Goal: Task Accomplishment & Management: Manage account settings

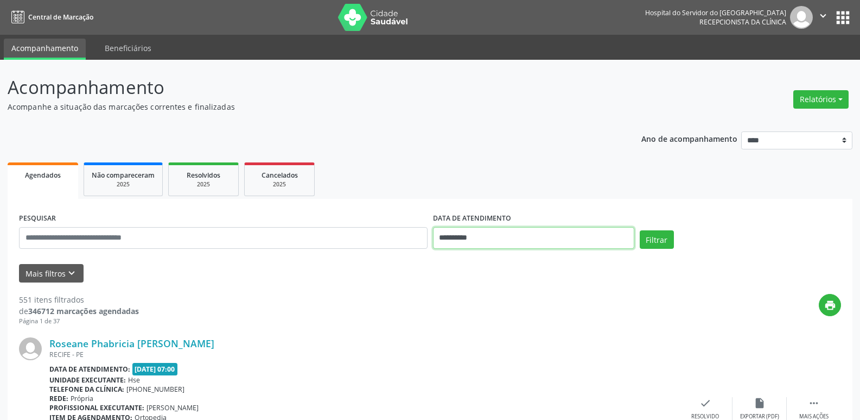
click at [498, 239] on input "**********" at bounding box center [533, 238] width 201 height 22
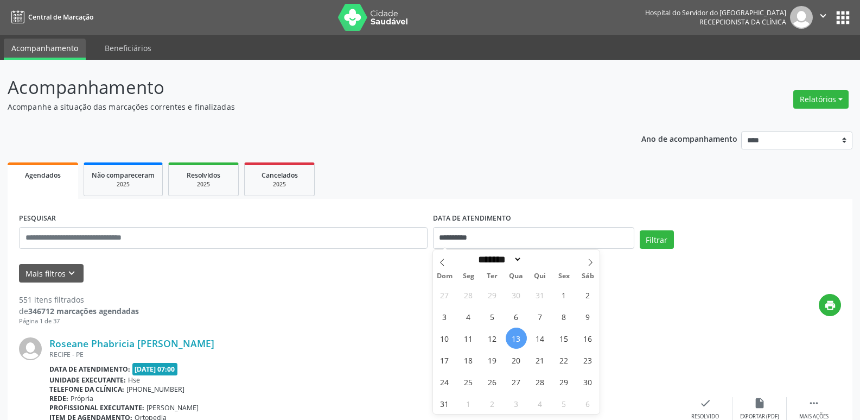
click at [521, 343] on span "13" at bounding box center [516, 337] width 21 height 21
type input "**********"
click at [521, 343] on span "13" at bounding box center [516, 337] width 21 height 21
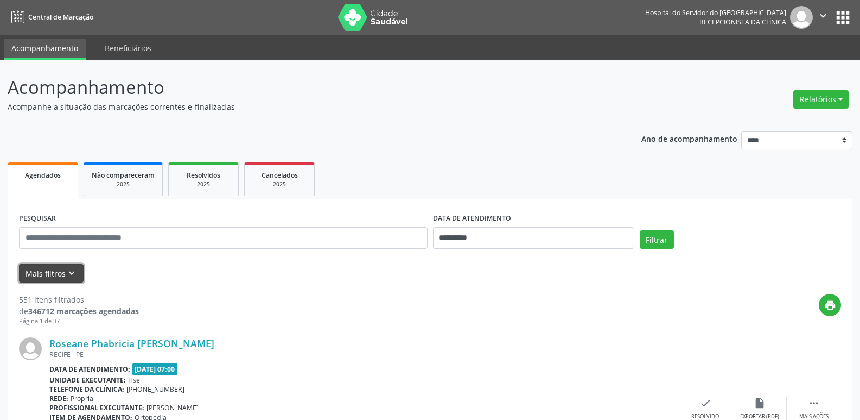
click at [43, 265] on button "Mais filtros keyboard_arrow_down" at bounding box center [51, 273] width 65 height 19
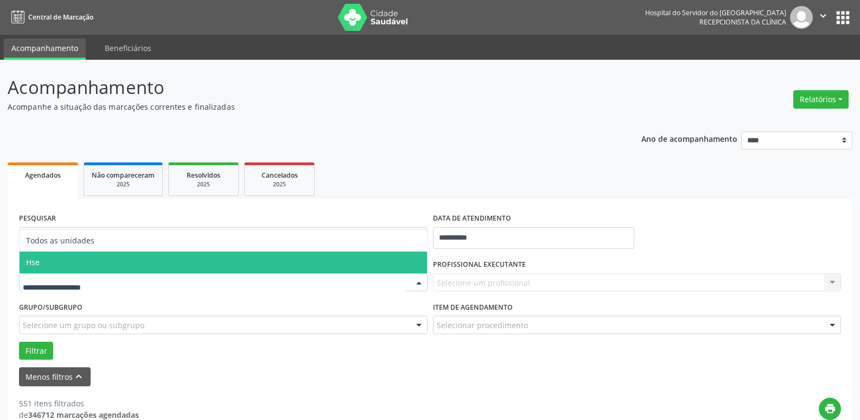
click at [69, 258] on span "Hse" at bounding box center [224, 262] width 408 height 22
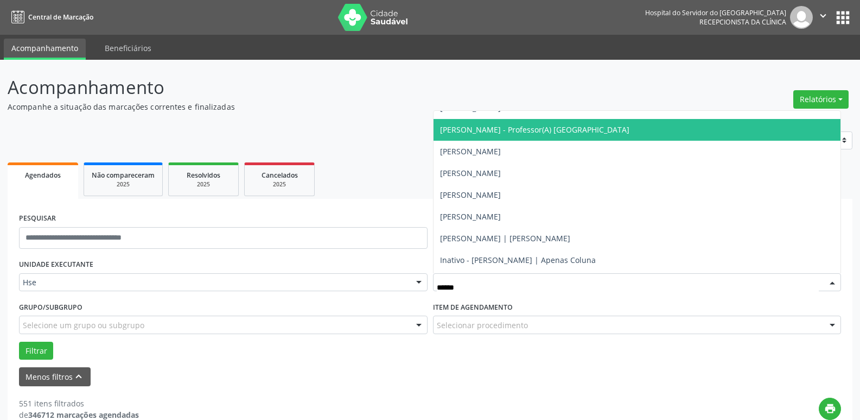
scroll to position [54, 0]
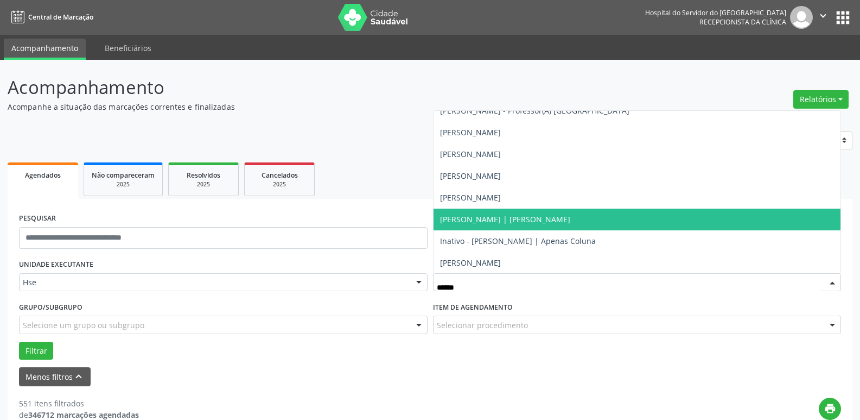
click at [519, 218] on span "[PERSON_NAME] | [PERSON_NAME]" at bounding box center [505, 219] width 130 height 10
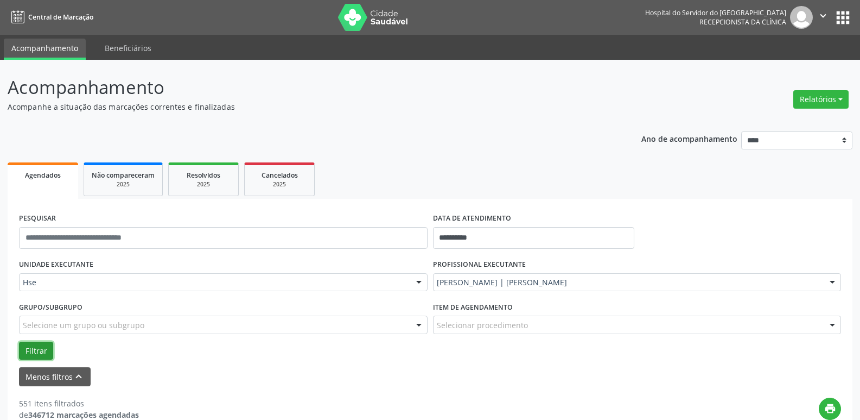
click at [41, 351] on button "Filtrar" at bounding box center [36, 350] width 34 height 18
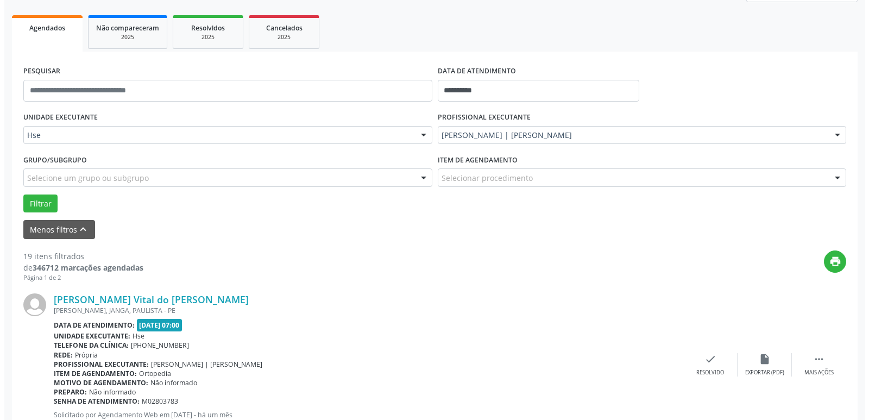
scroll to position [163, 0]
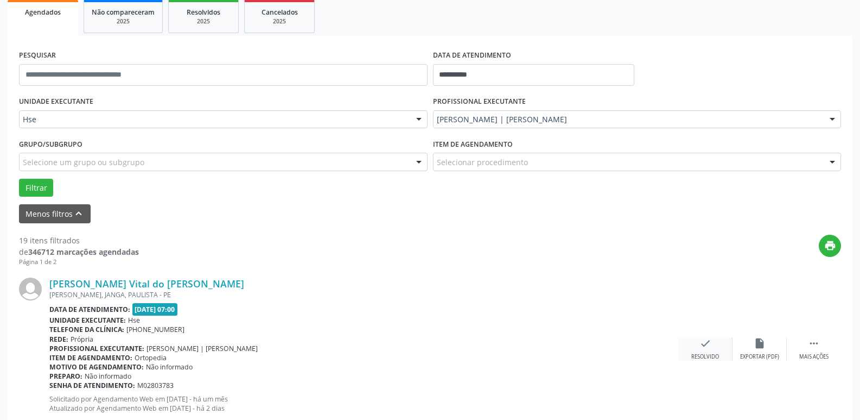
click at [701, 348] on icon "check" at bounding box center [706, 343] width 12 height 12
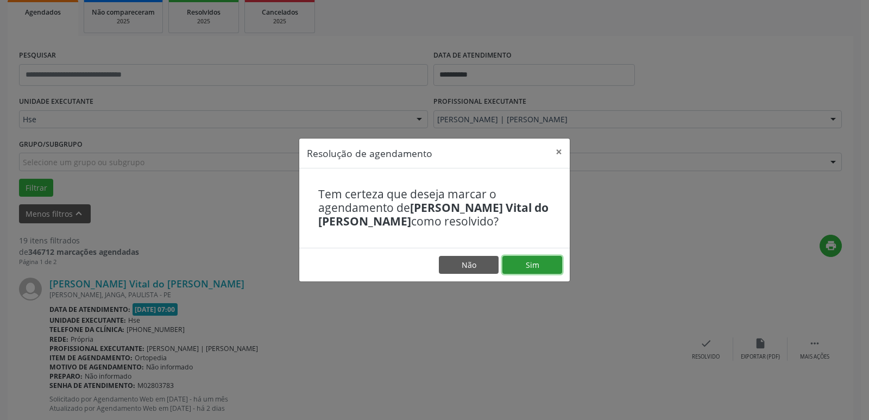
click at [527, 261] on button "Sim" at bounding box center [532, 265] width 60 height 18
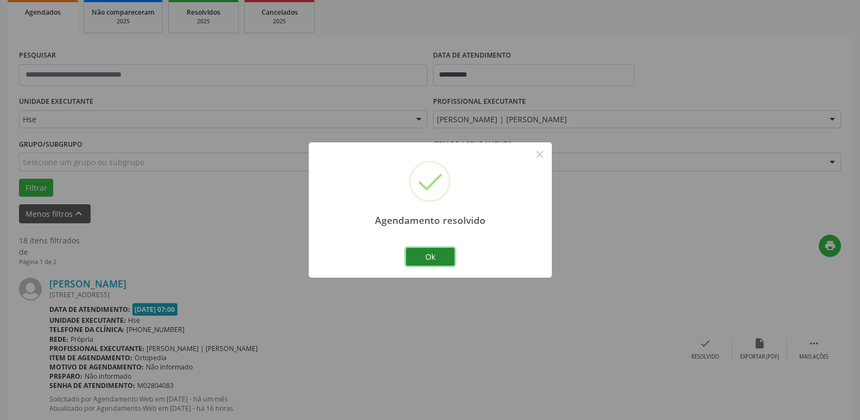
click at [418, 255] on button "Ok" at bounding box center [430, 257] width 49 height 18
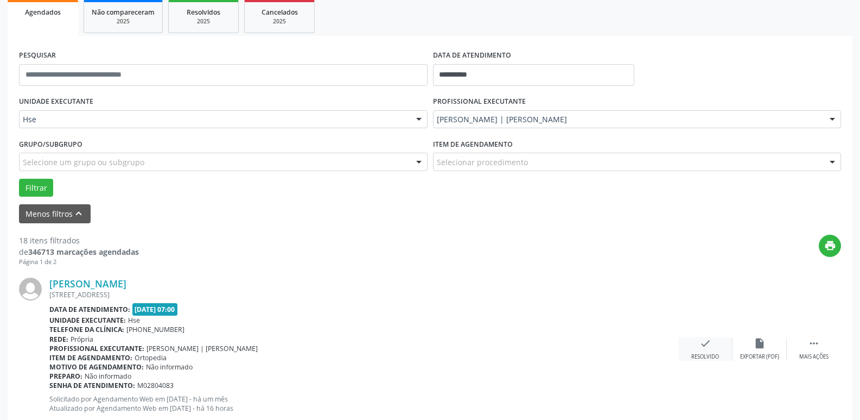
click at [706, 342] on icon "check" at bounding box center [706, 343] width 12 height 12
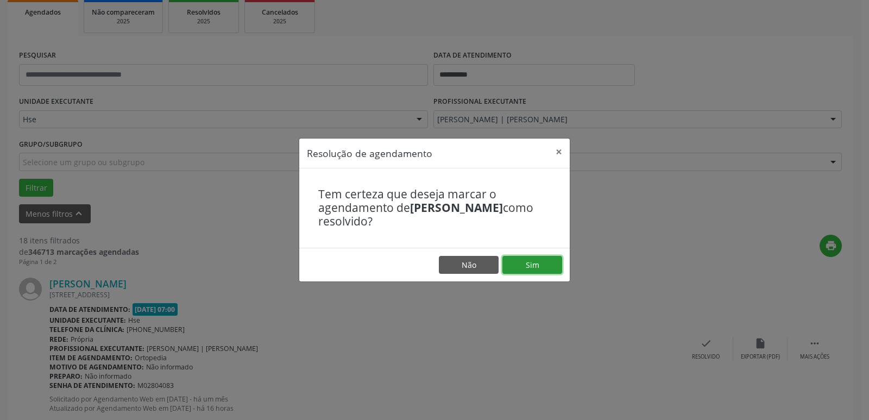
click at [523, 263] on button "Sim" at bounding box center [532, 265] width 60 height 18
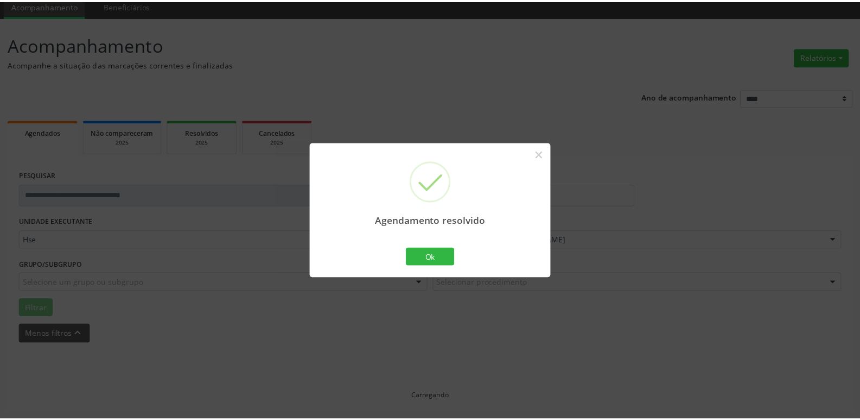
scroll to position [43, 0]
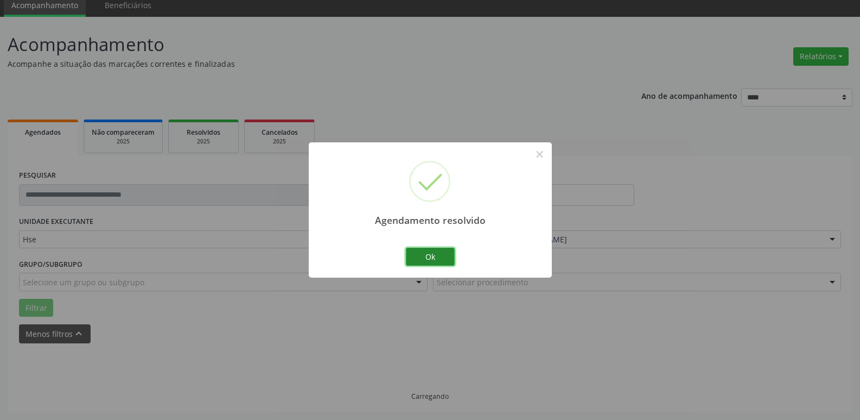
click at [429, 260] on button "Ok" at bounding box center [430, 257] width 49 height 18
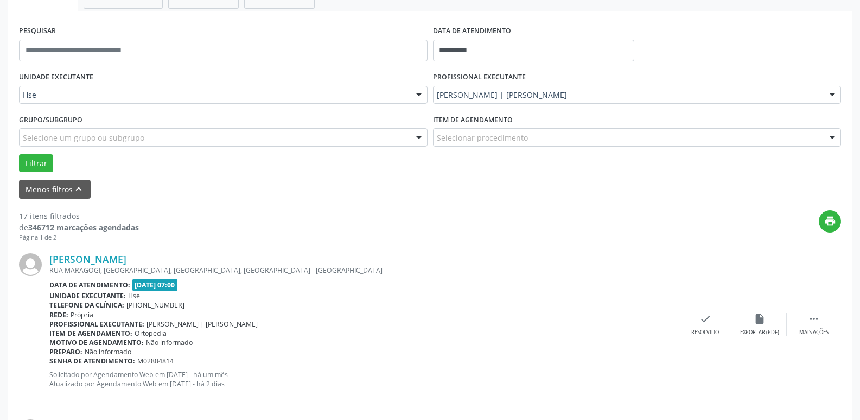
scroll to position [206, 0]
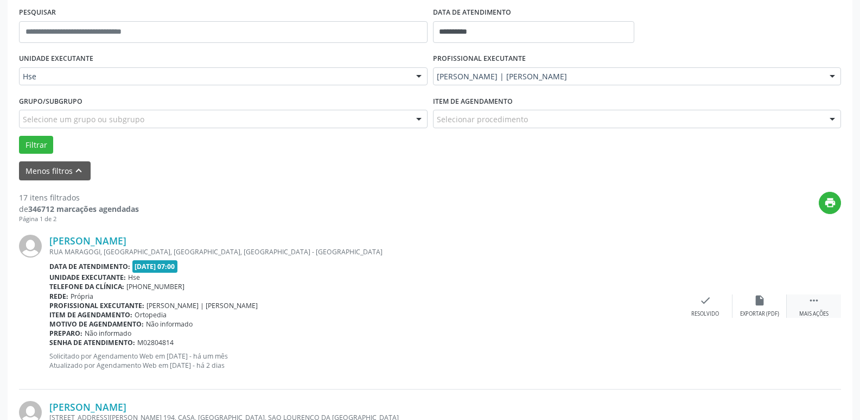
click at [812, 308] on div " Mais ações" at bounding box center [814, 305] width 54 height 23
click at [753, 305] on div "alarm_off Não compareceu" at bounding box center [760, 305] width 54 height 23
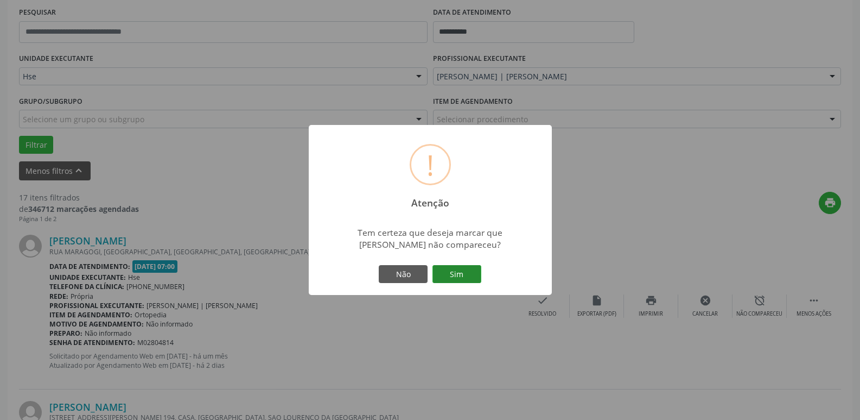
click at [463, 281] on button "Sim" at bounding box center [457, 274] width 49 height 18
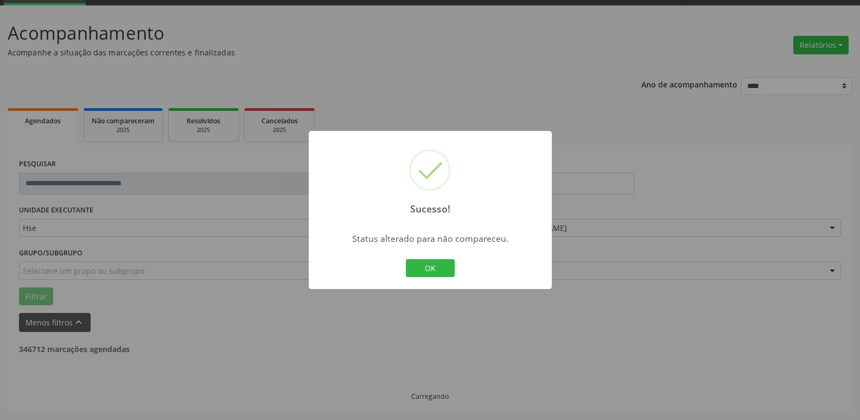
scroll to position [54, 0]
click at [435, 262] on button "OK" at bounding box center [430, 268] width 49 height 18
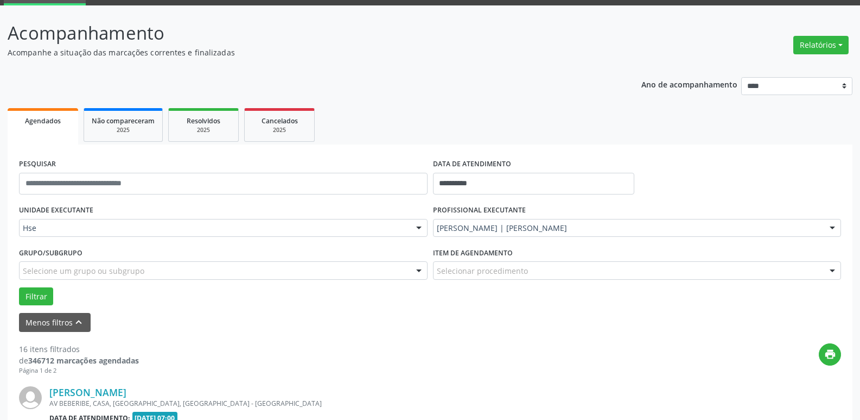
scroll to position [206, 0]
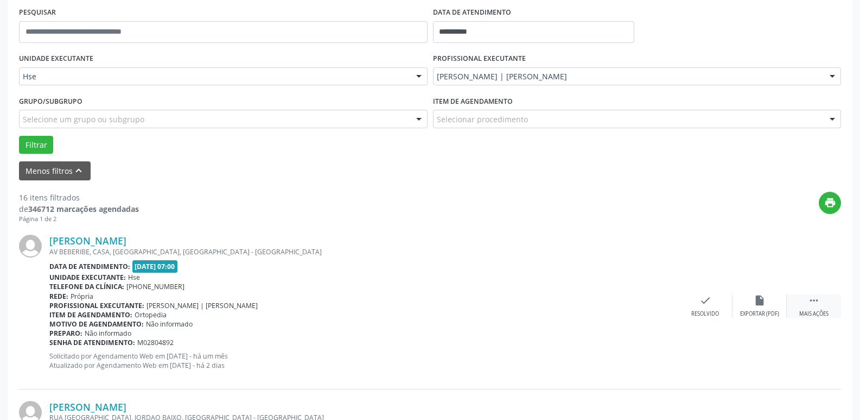
click at [818, 305] on icon "" at bounding box center [814, 300] width 12 height 12
click at [767, 311] on div "Não compareceu" at bounding box center [760, 314] width 46 height 8
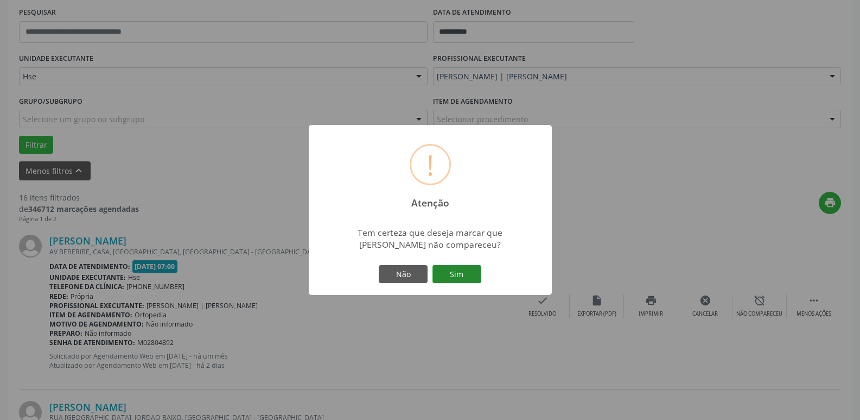
click at [464, 275] on button "Sim" at bounding box center [457, 274] width 49 height 18
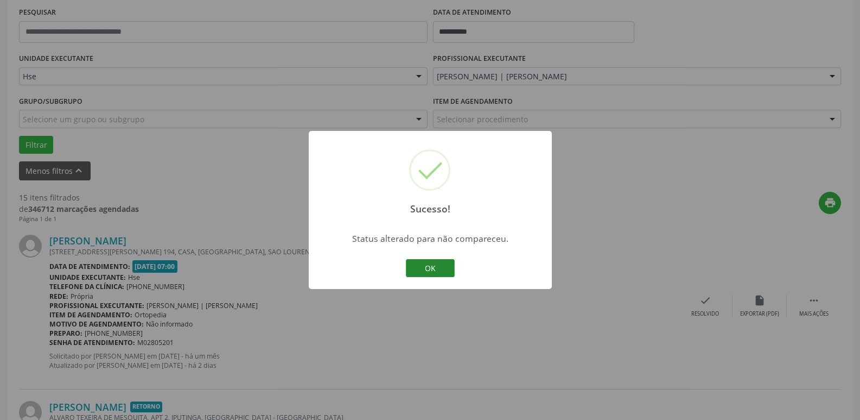
click at [439, 265] on button "OK" at bounding box center [430, 268] width 49 height 18
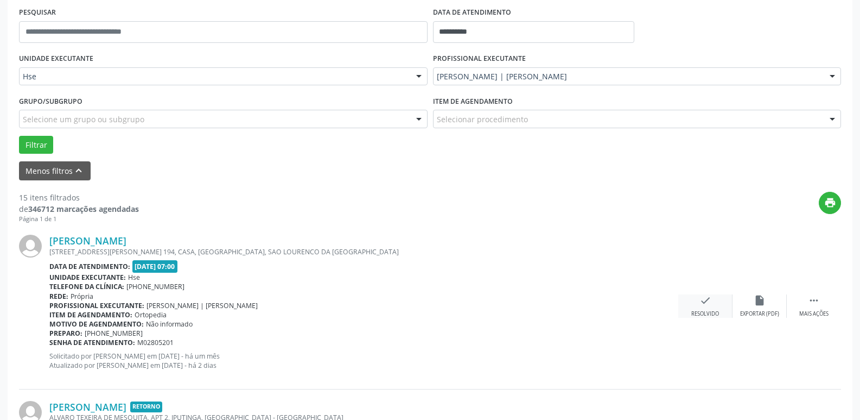
click at [714, 312] on div "Resolvido" at bounding box center [706, 314] width 28 height 8
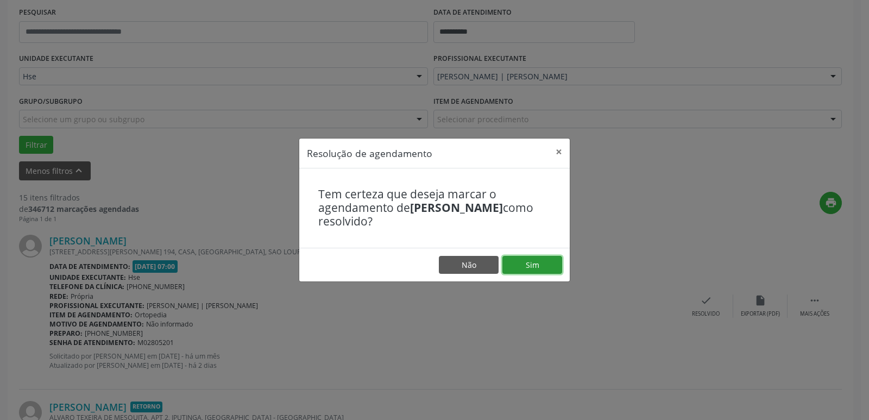
click at [521, 265] on button "Sim" at bounding box center [532, 265] width 60 height 18
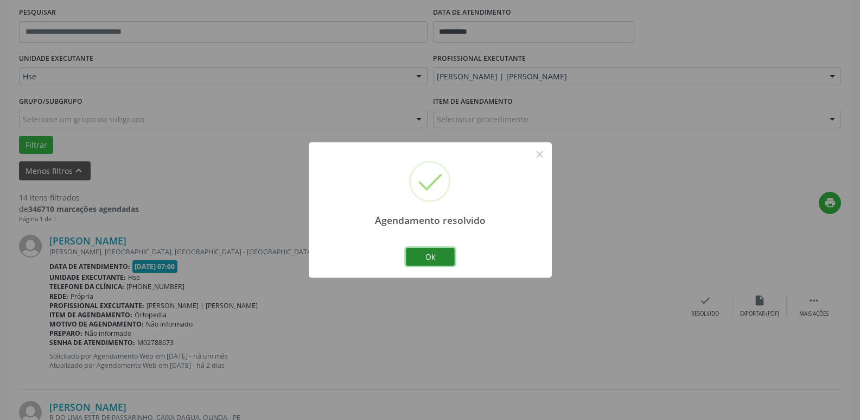
click at [439, 251] on button "Ok" at bounding box center [430, 257] width 49 height 18
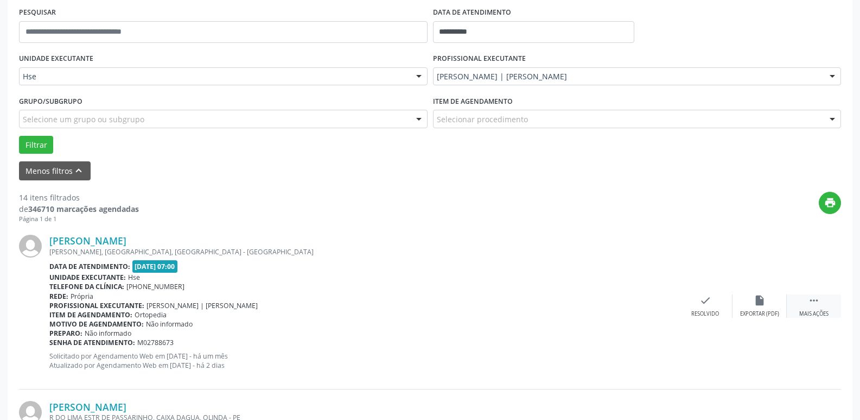
click at [826, 311] on div "Mais ações" at bounding box center [814, 314] width 29 height 8
click at [751, 311] on div "Não compareceu" at bounding box center [760, 314] width 46 height 8
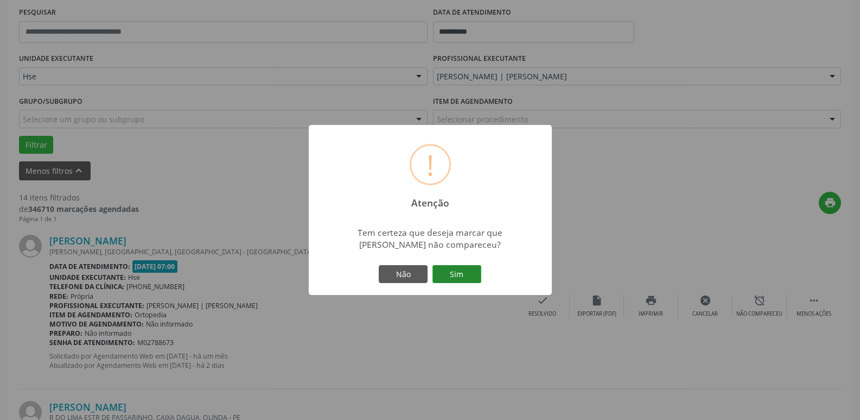
click at [471, 276] on button "Sim" at bounding box center [457, 274] width 49 height 18
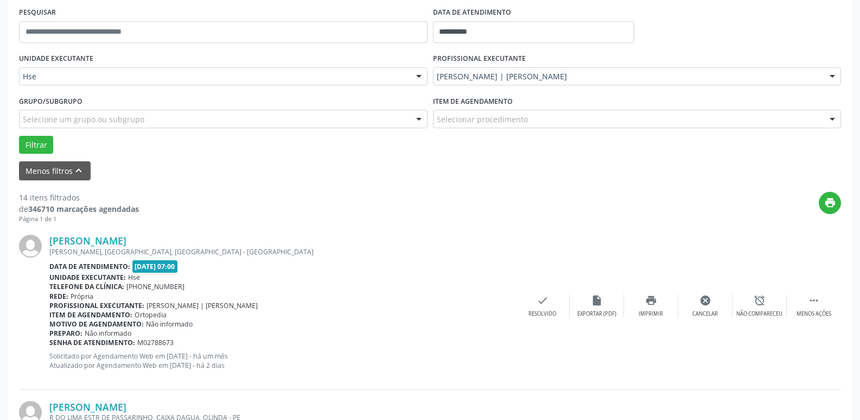
scroll to position [54, 0]
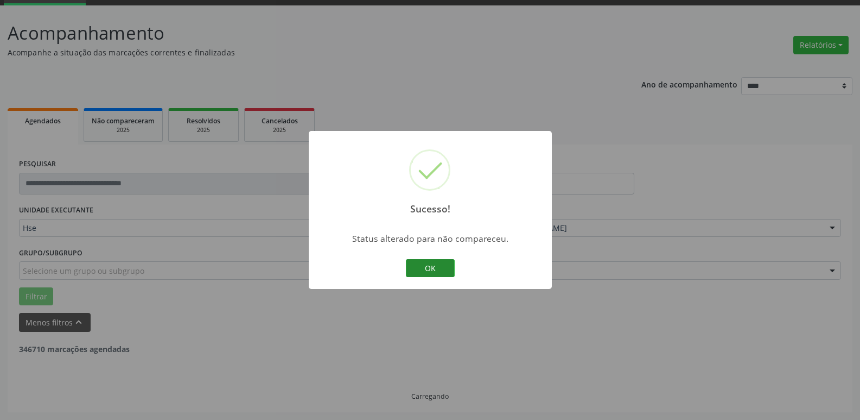
click at [441, 270] on button "OK" at bounding box center [430, 268] width 49 height 18
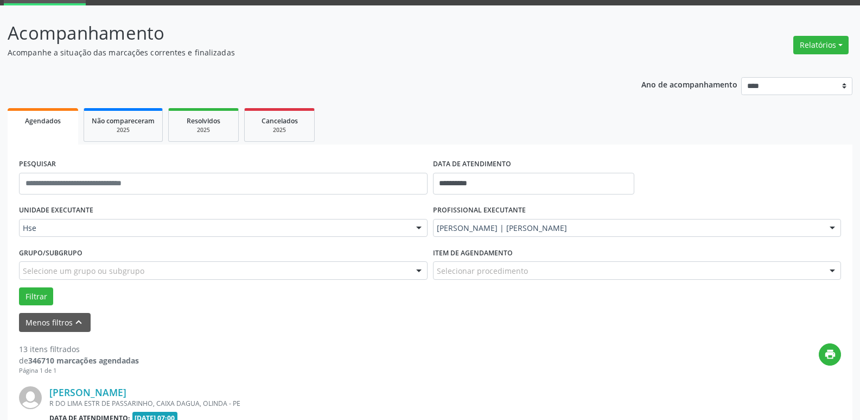
scroll to position [206, 0]
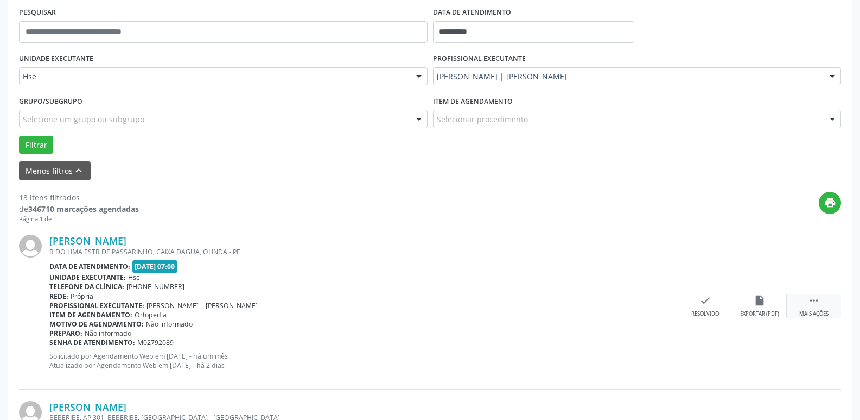
click at [815, 304] on icon "" at bounding box center [814, 300] width 12 height 12
click at [820, 302] on icon "" at bounding box center [814, 300] width 12 height 12
click at [556, 288] on div "Telefone da clínica: [PHONE_NUMBER]" at bounding box center [363, 286] width 629 height 9
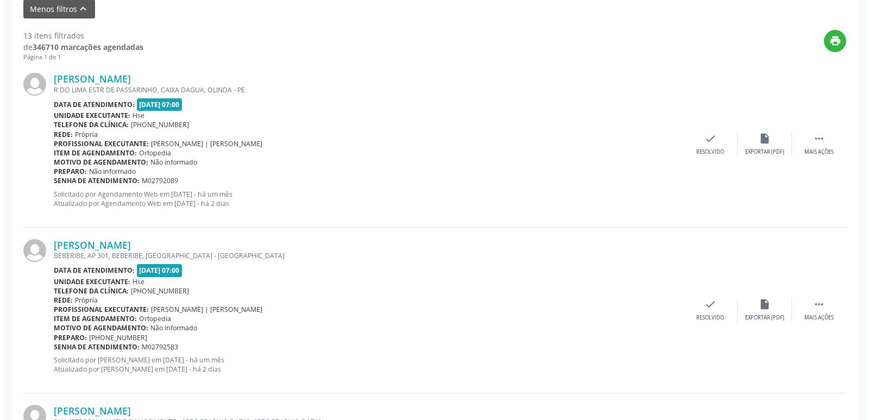
scroll to position [369, 0]
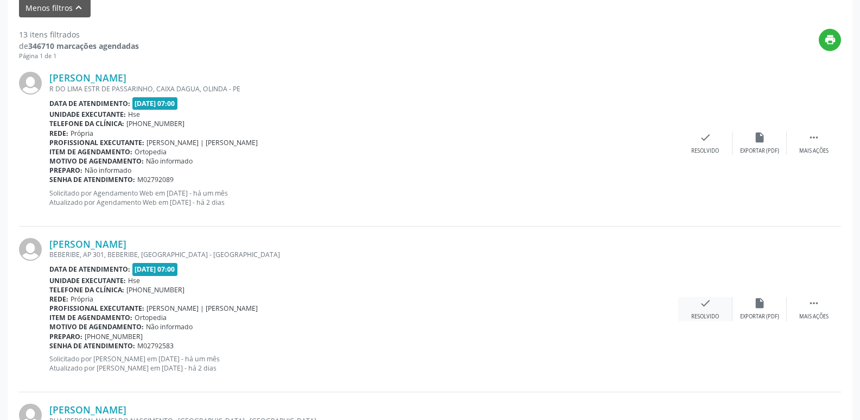
click at [705, 319] on div "Resolvido" at bounding box center [706, 317] width 28 height 8
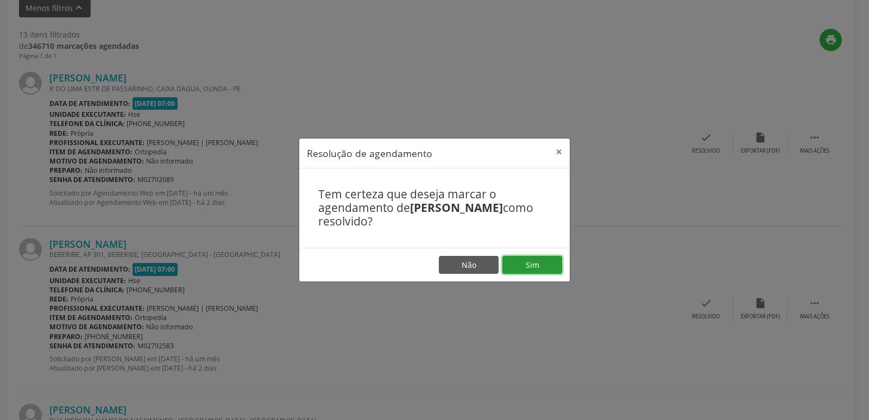
click at [532, 267] on button "Sim" at bounding box center [532, 265] width 60 height 18
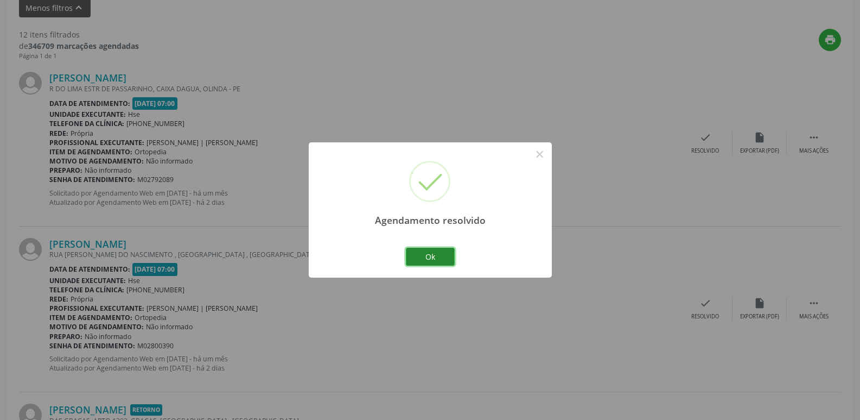
click at [423, 261] on button "Ok" at bounding box center [430, 257] width 49 height 18
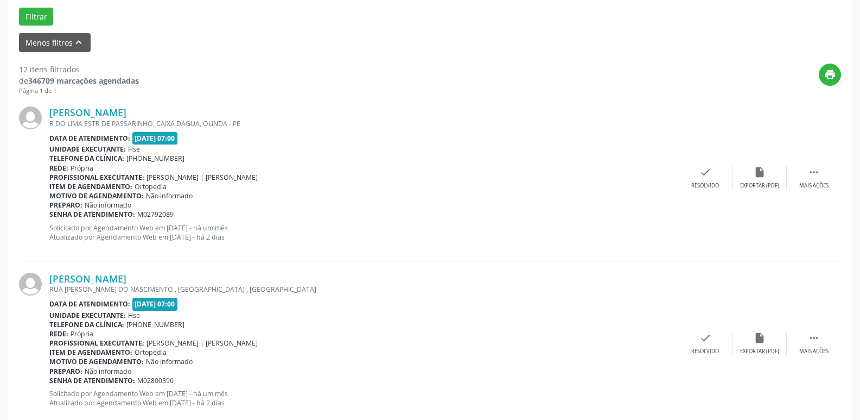
scroll to position [314, 0]
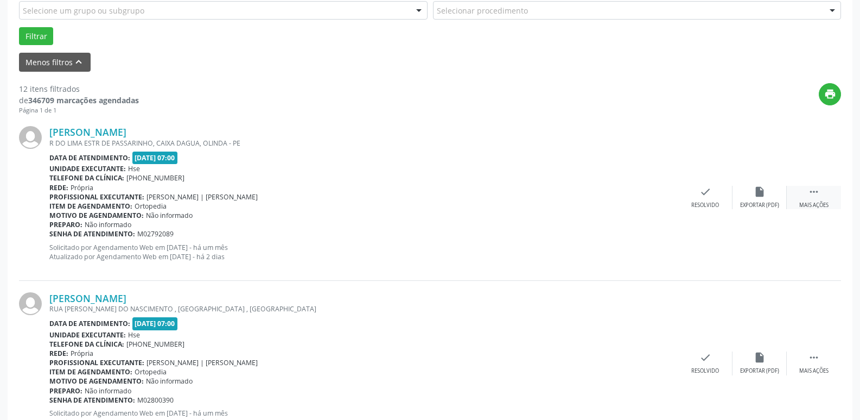
click at [820, 198] on div " Mais ações" at bounding box center [814, 197] width 54 height 23
click at [758, 200] on div "alarm_off Não compareceu" at bounding box center [760, 197] width 54 height 23
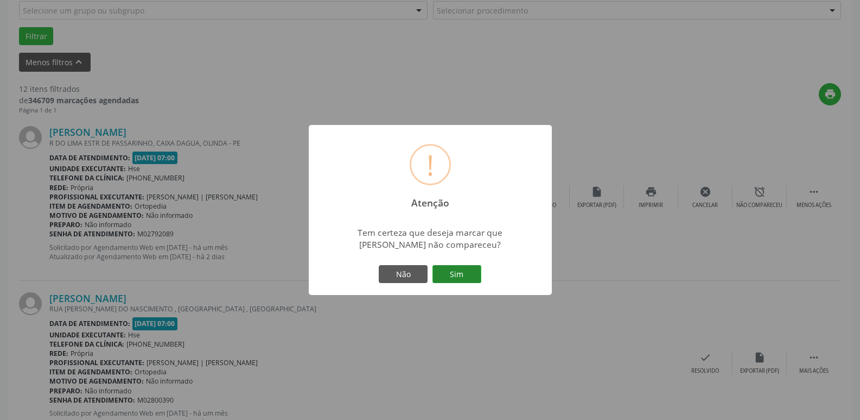
click at [439, 277] on button "Sim" at bounding box center [457, 274] width 49 height 18
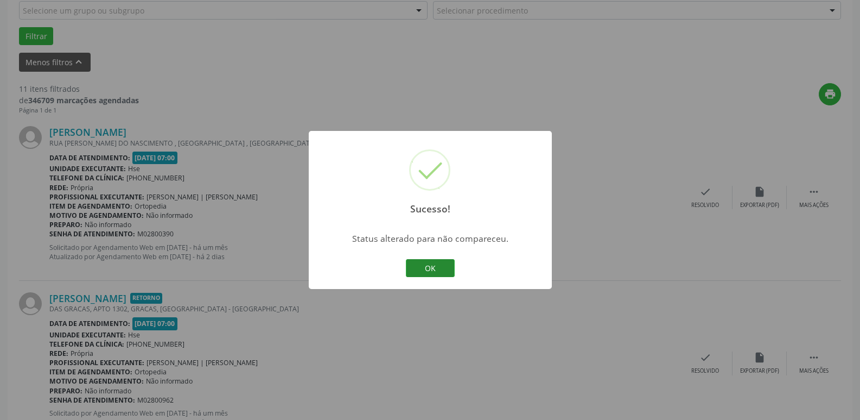
click at [442, 269] on button "OK" at bounding box center [430, 268] width 49 height 18
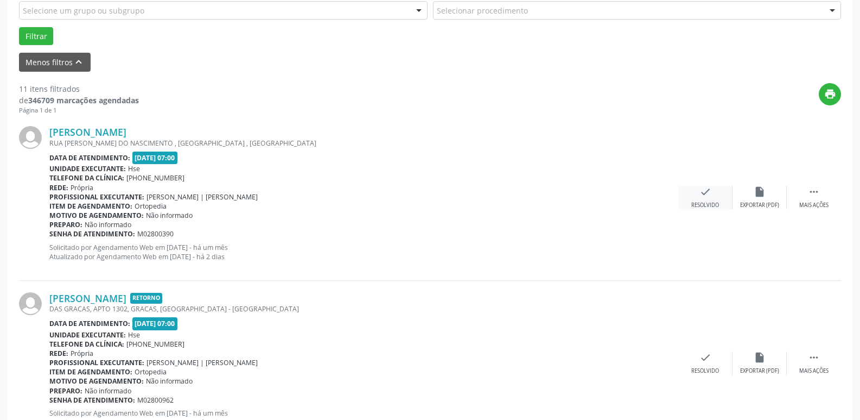
click at [715, 201] on div "check Resolvido" at bounding box center [706, 197] width 54 height 23
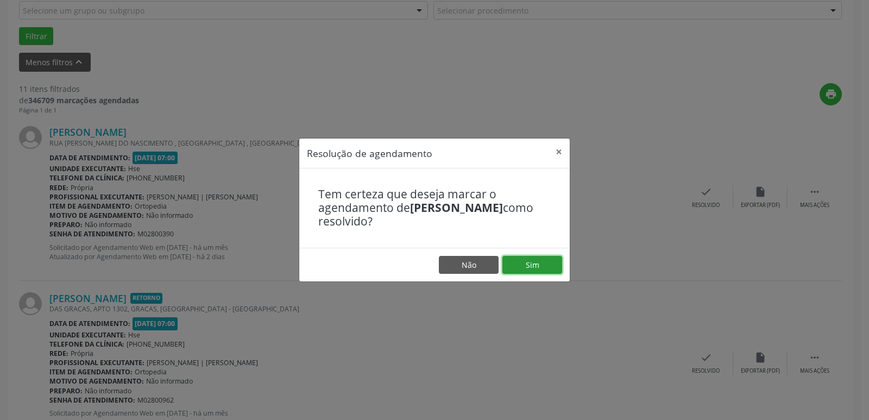
click at [544, 262] on button "Sim" at bounding box center [532, 265] width 60 height 18
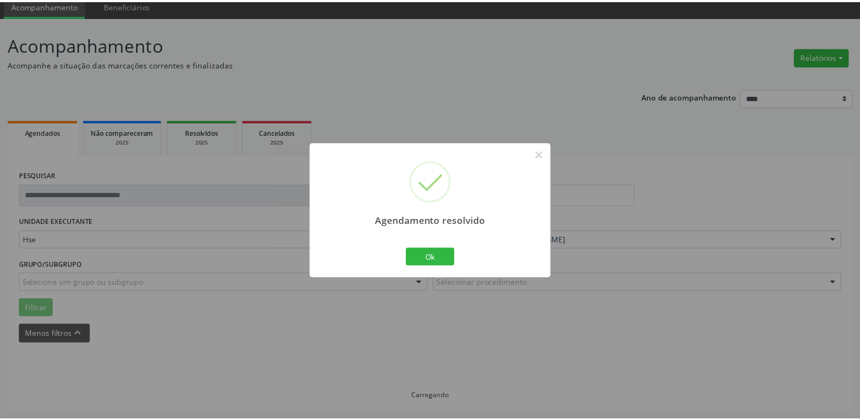
scroll to position [43, 0]
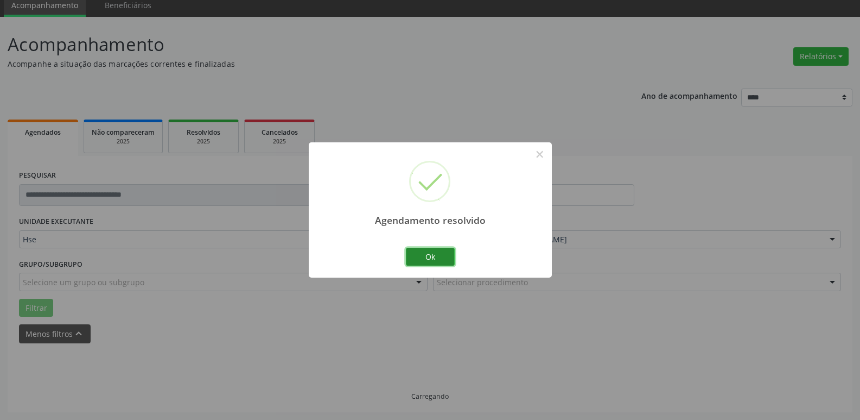
click at [428, 256] on button "Ok" at bounding box center [430, 257] width 49 height 18
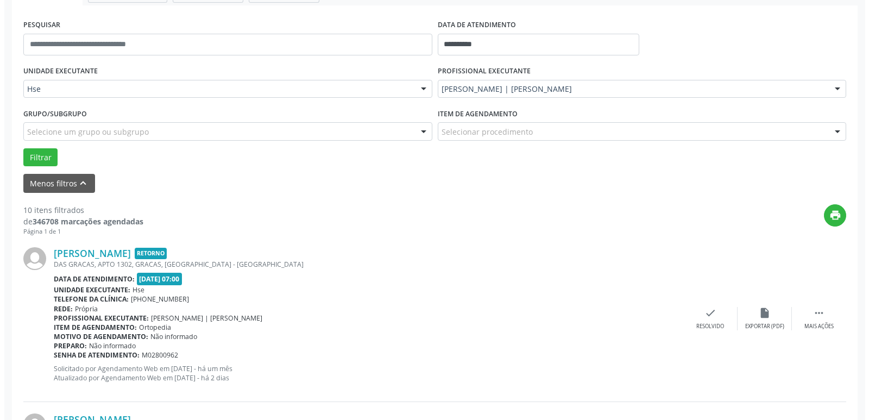
scroll to position [260, 0]
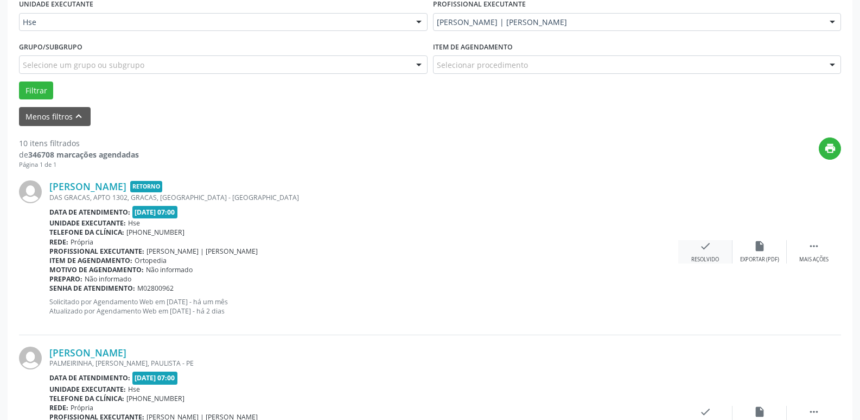
click at [706, 256] on div "Resolvido" at bounding box center [706, 260] width 28 height 8
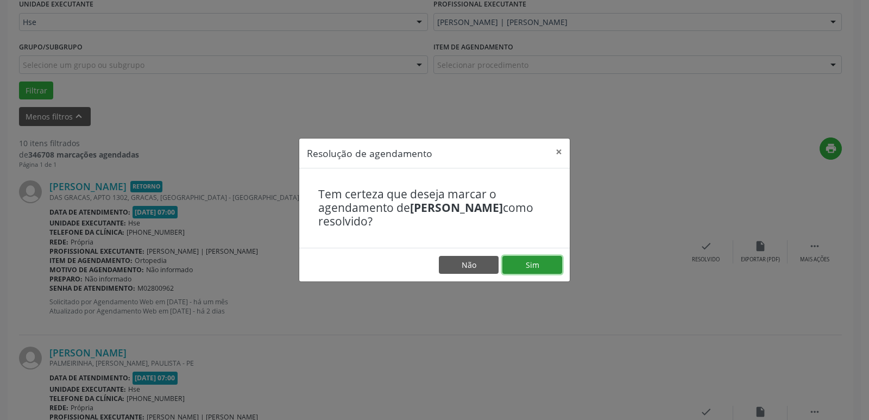
click at [535, 267] on button "Sim" at bounding box center [532, 265] width 60 height 18
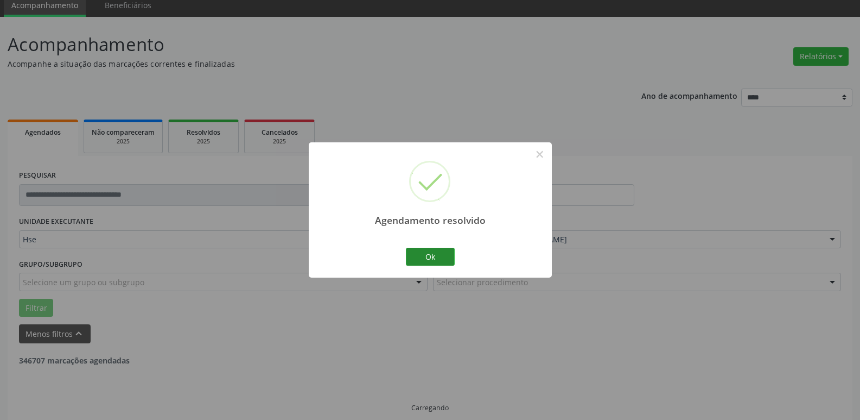
scroll to position [54, 0]
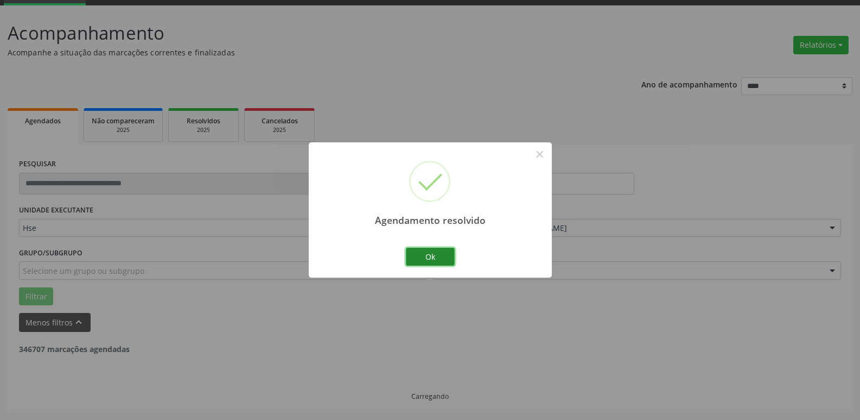
click at [440, 257] on button "Ok" at bounding box center [430, 257] width 49 height 18
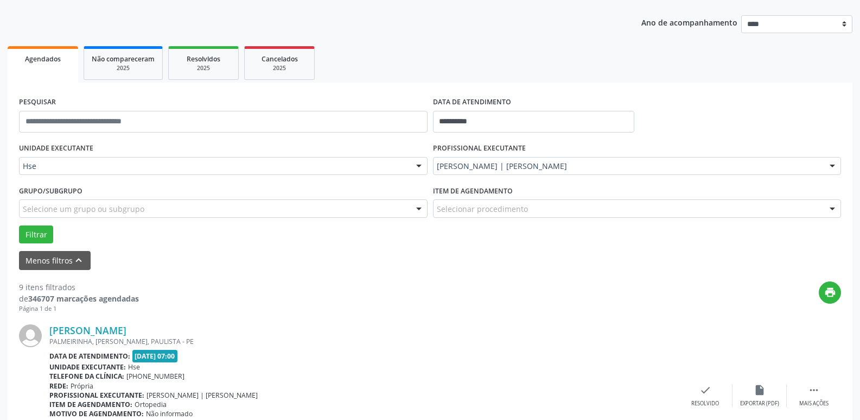
scroll to position [217, 0]
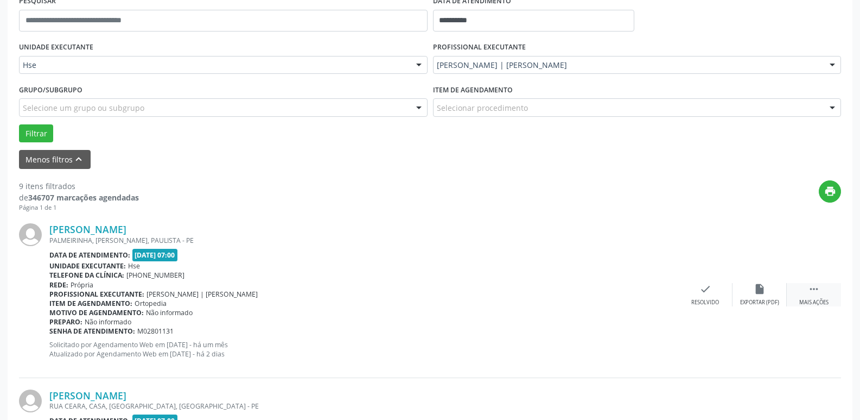
click at [828, 296] on div " Mais ações" at bounding box center [814, 294] width 54 height 23
click at [768, 296] on div "alarm_off Não compareceu" at bounding box center [760, 294] width 54 height 23
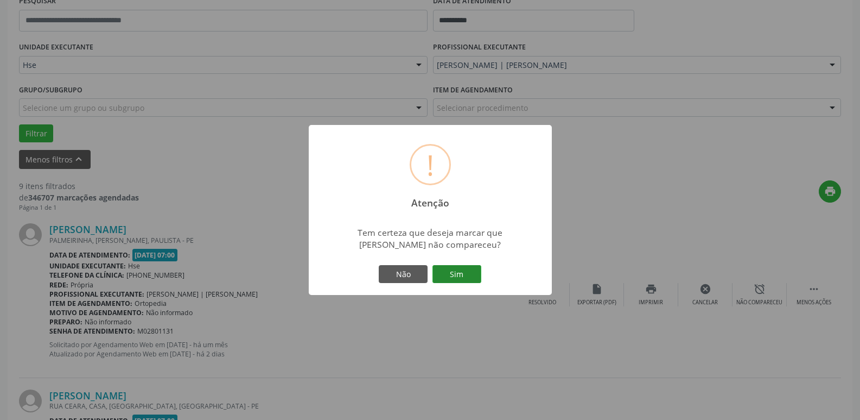
click at [460, 271] on button "Sim" at bounding box center [457, 274] width 49 height 18
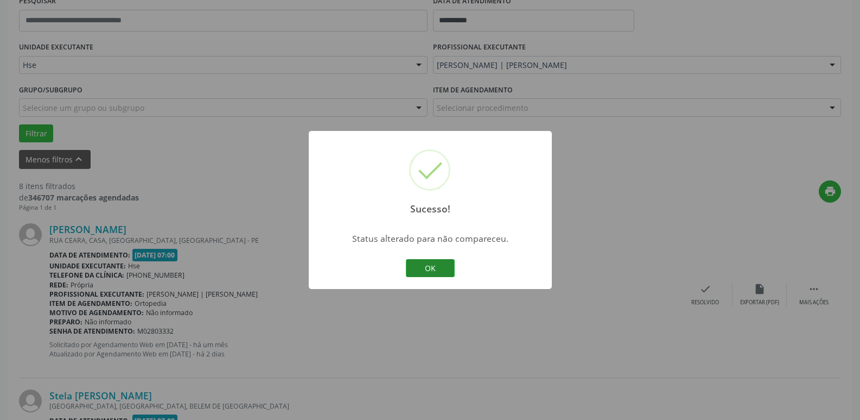
click at [438, 264] on button "OK" at bounding box center [430, 268] width 49 height 18
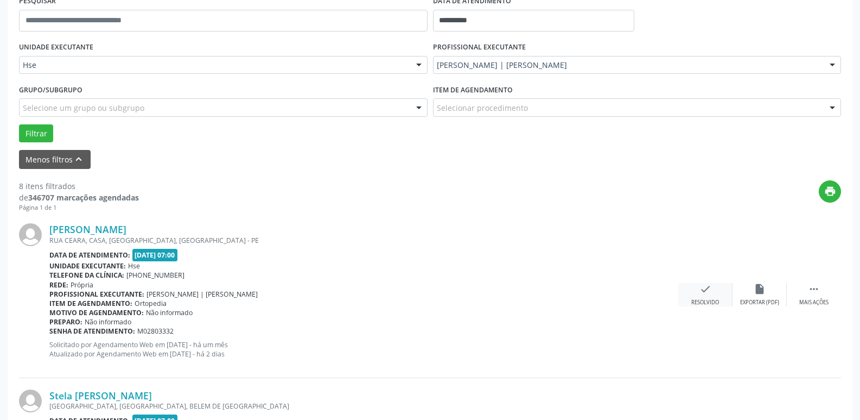
click at [705, 297] on div "check Resolvido" at bounding box center [706, 294] width 54 height 23
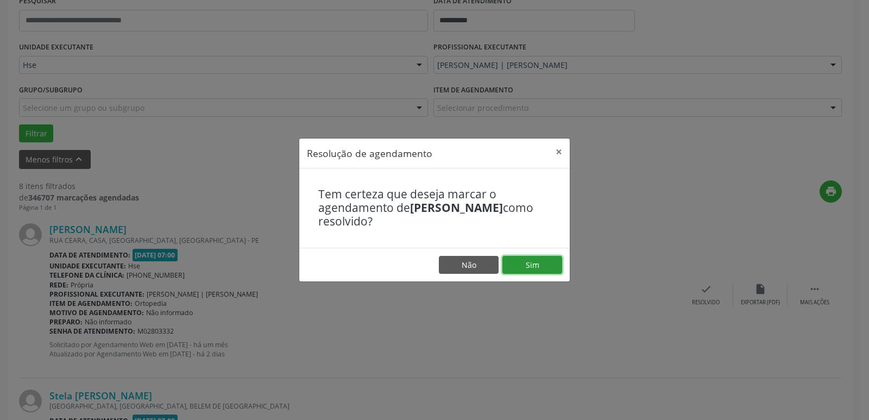
click at [537, 265] on button "Sim" at bounding box center [532, 265] width 60 height 18
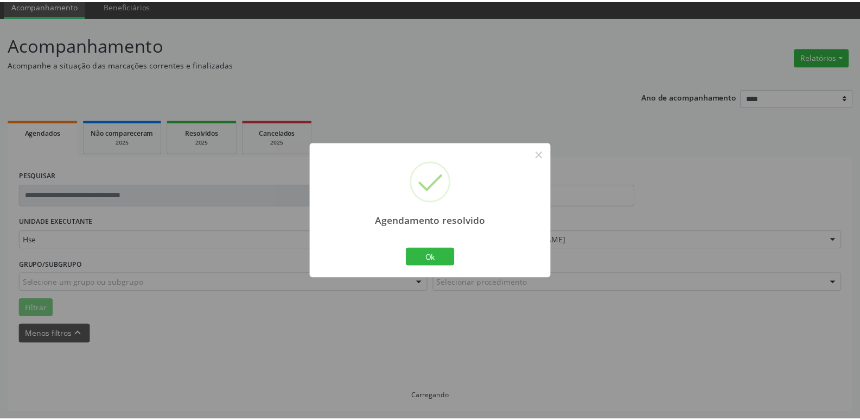
scroll to position [43, 0]
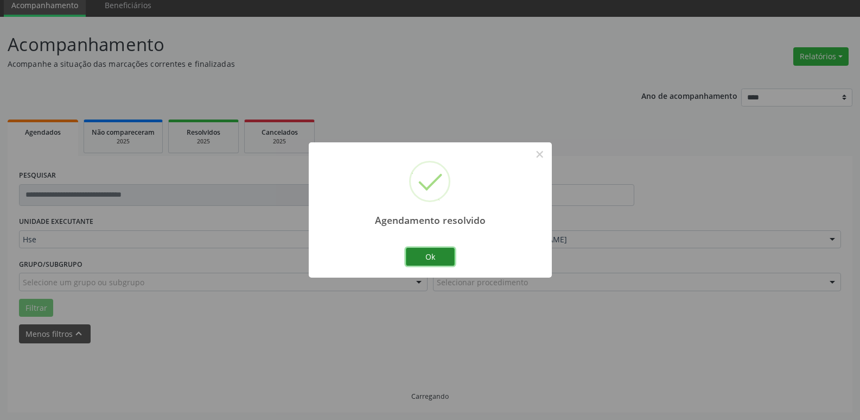
click at [427, 255] on button "Ok" at bounding box center [430, 257] width 49 height 18
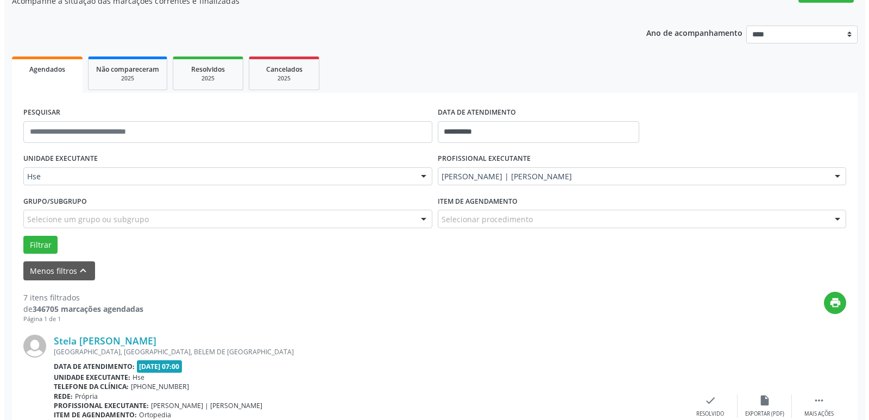
scroll to position [206, 0]
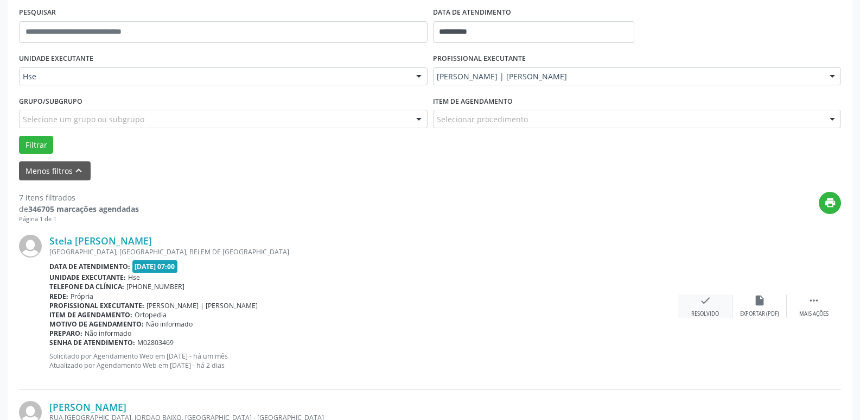
click at [713, 312] on div "Resolvido" at bounding box center [706, 314] width 28 height 8
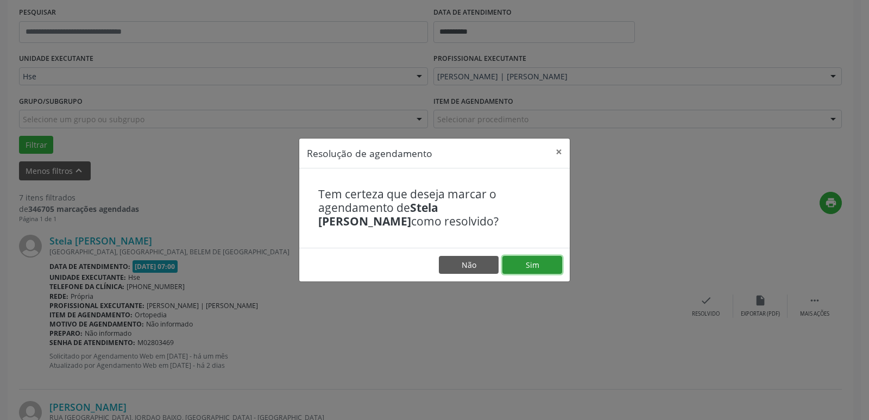
click at [529, 263] on button "Sim" at bounding box center [532, 265] width 60 height 18
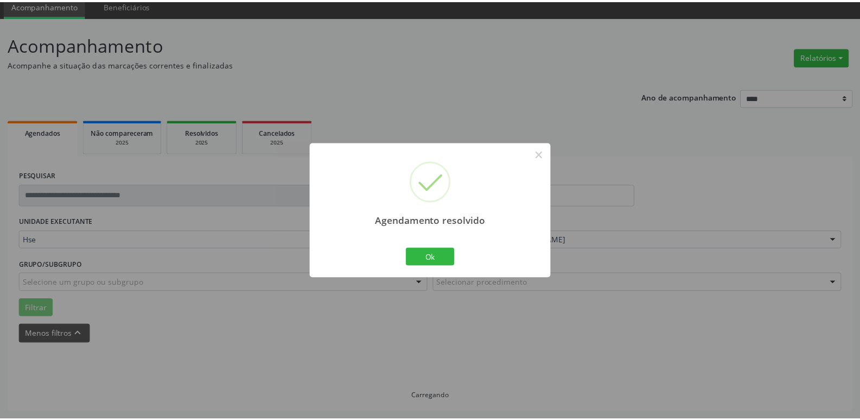
scroll to position [43, 0]
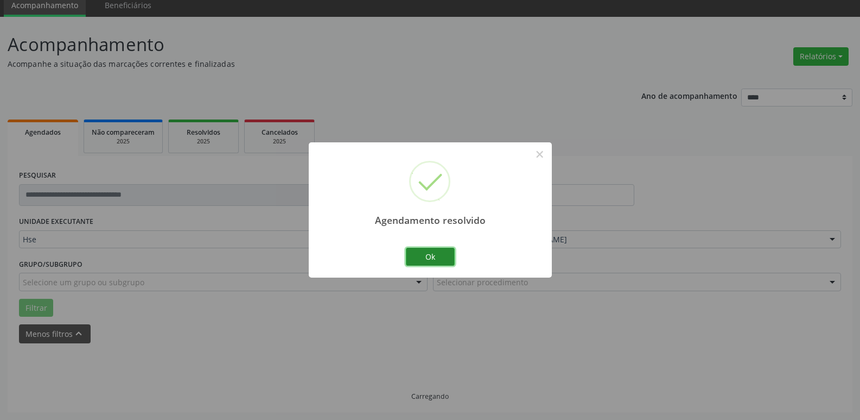
click at [437, 254] on button "Ok" at bounding box center [430, 257] width 49 height 18
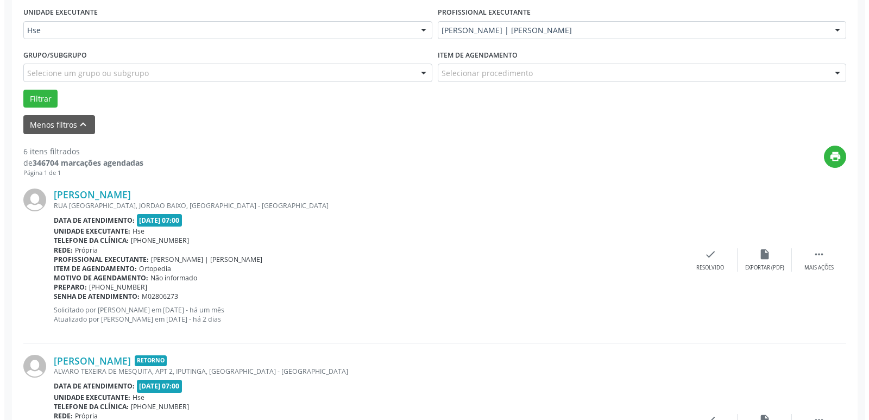
scroll to position [260, 0]
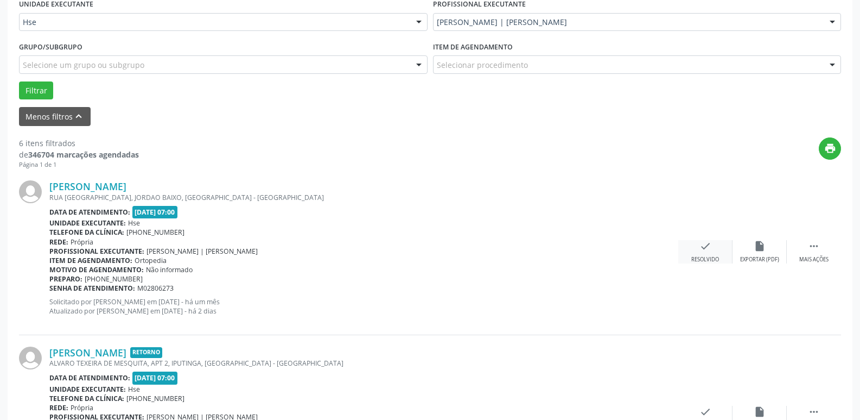
click at [714, 252] on div "check Resolvido" at bounding box center [706, 251] width 54 height 23
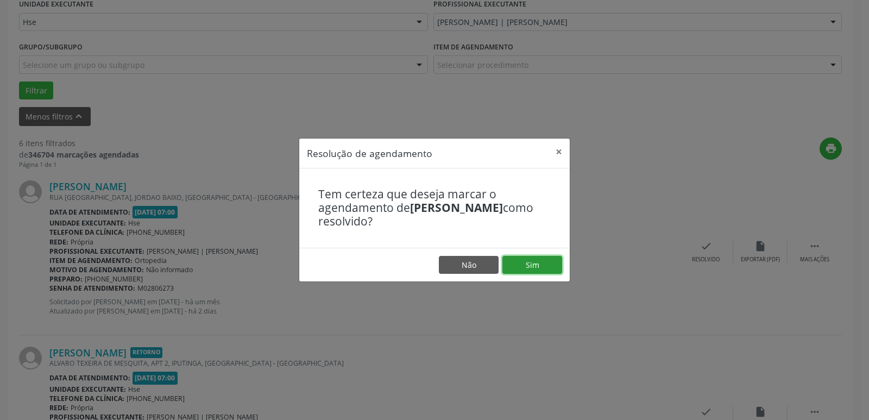
click at [539, 264] on button "Sim" at bounding box center [532, 265] width 60 height 18
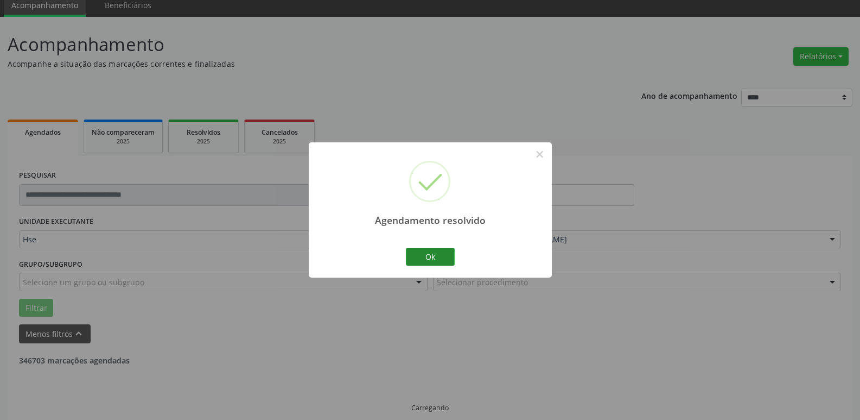
scroll to position [54, 0]
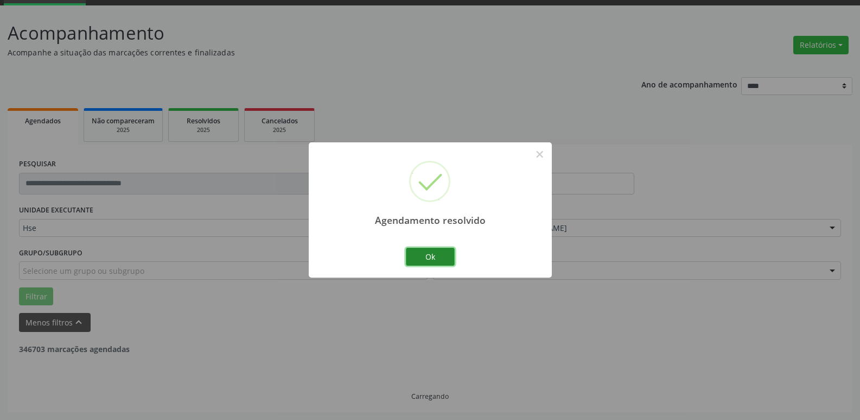
click at [442, 261] on button "Ok" at bounding box center [430, 257] width 49 height 18
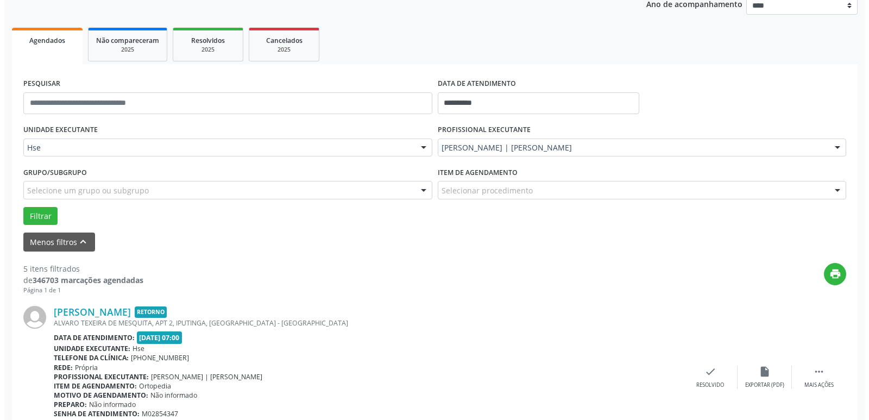
scroll to position [271, 0]
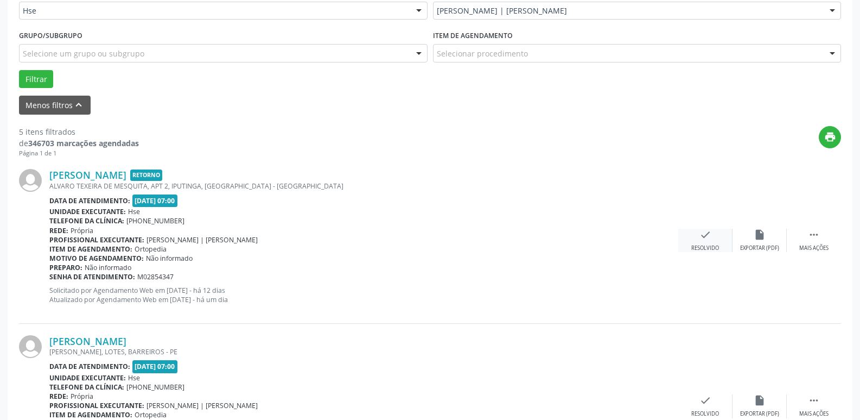
click at [705, 235] on icon "check" at bounding box center [706, 235] width 12 height 12
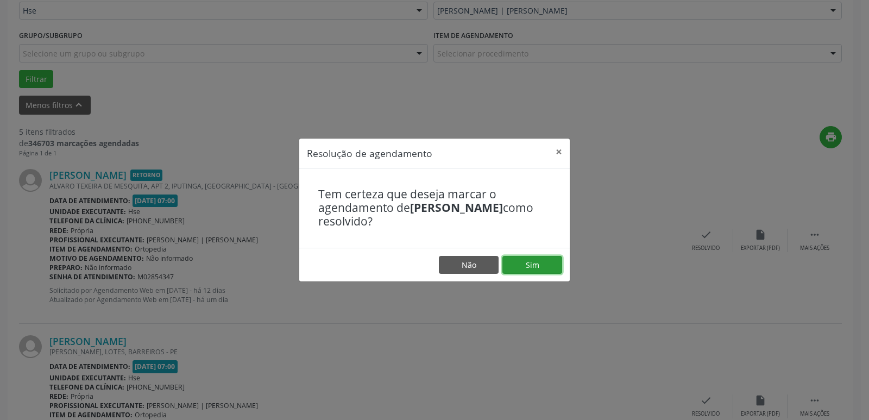
click at [550, 262] on button "Sim" at bounding box center [532, 265] width 60 height 18
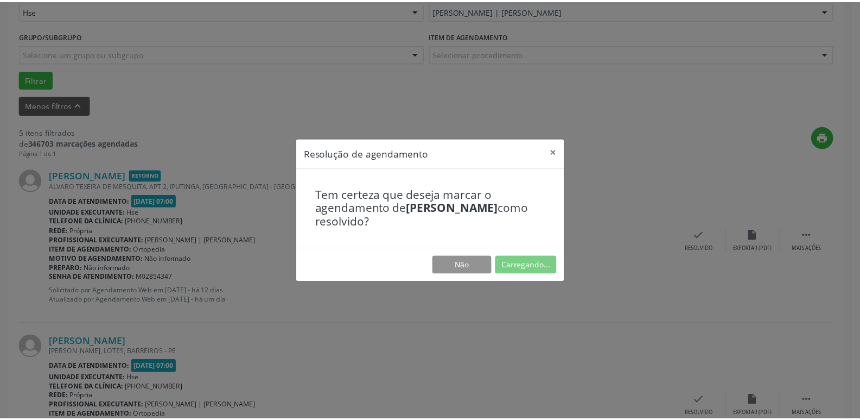
scroll to position [43, 0]
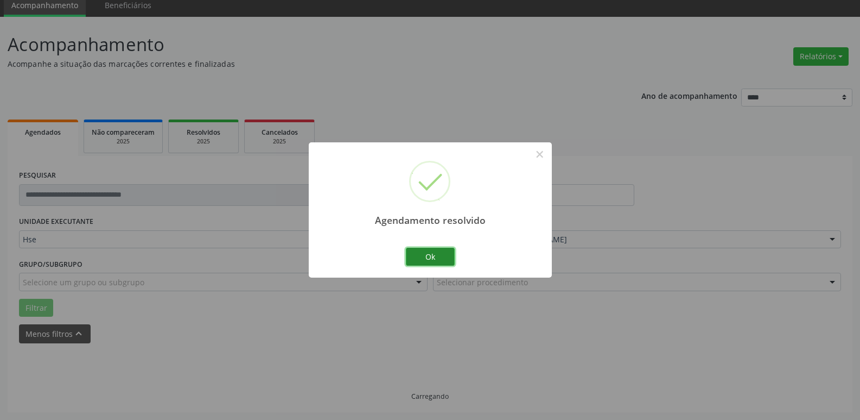
click at [437, 256] on button "Ok" at bounding box center [430, 257] width 49 height 18
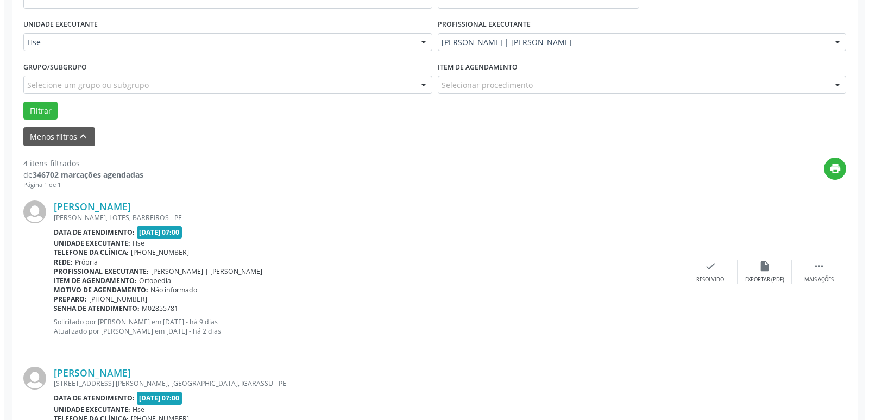
scroll to position [271, 0]
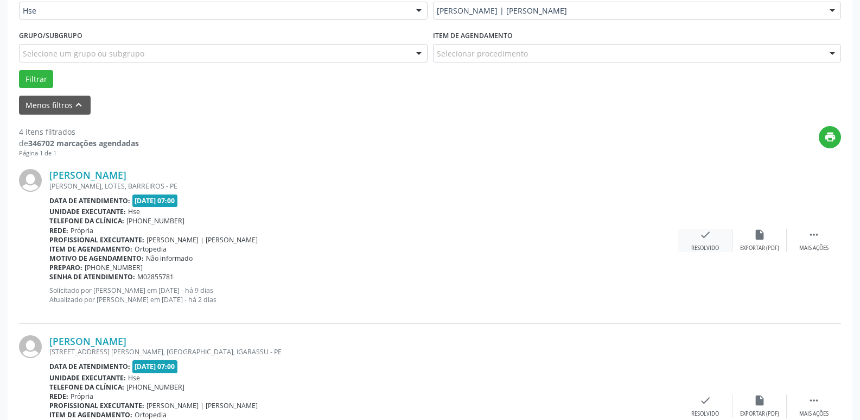
click at [696, 244] on div "Resolvido" at bounding box center [706, 248] width 28 height 8
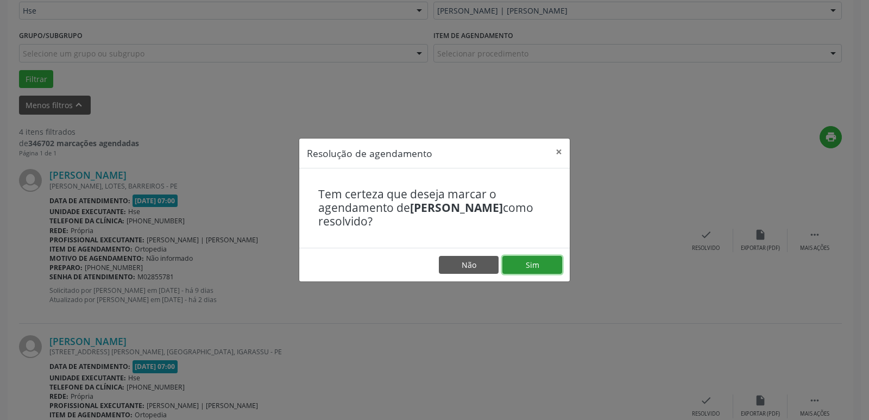
click at [532, 265] on button "Sim" at bounding box center [532, 265] width 60 height 18
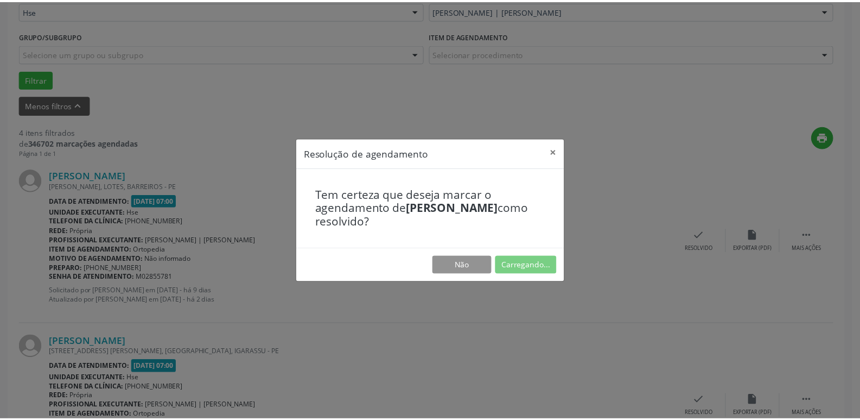
scroll to position [43, 0]
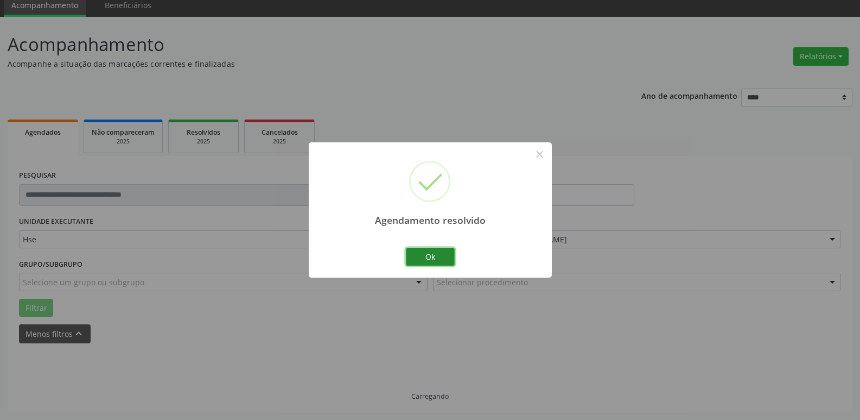
click at [434, 255] on button "Ok" at bounding box center [430, 257] width 49 height 18
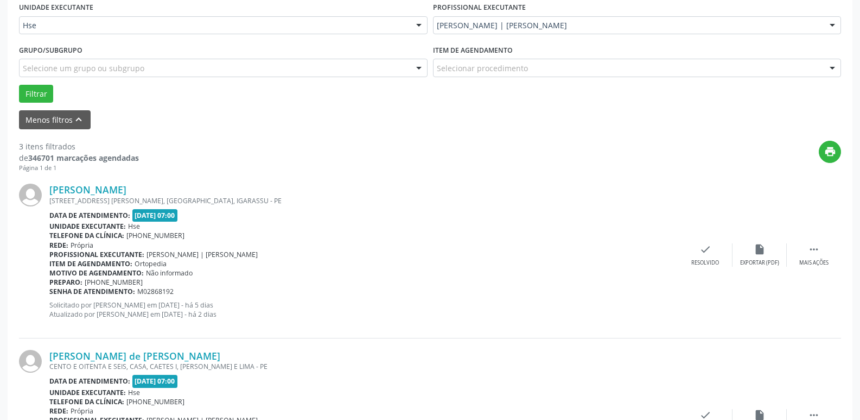
scroll to position [260, 0]
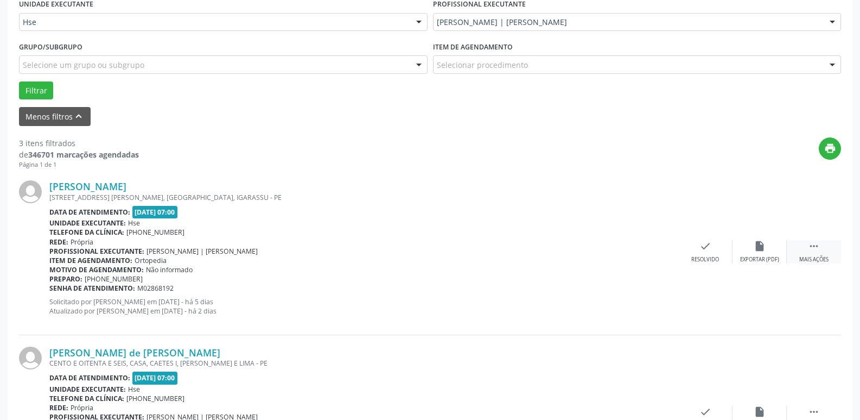
click at [819, 255] on div " Mais ações" at bounding box center [814, 251] width 54 height 23
click at [761, 254] on div "alarm_off Não compareceu" at bounding box center [760, 251] width 54 height 23
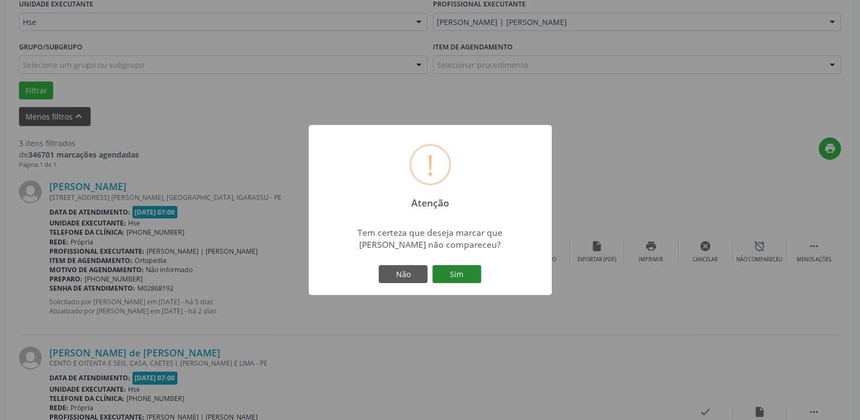
click at [456, 278] on button "Sim" at bounding box center [457, 274] width 49 height 18
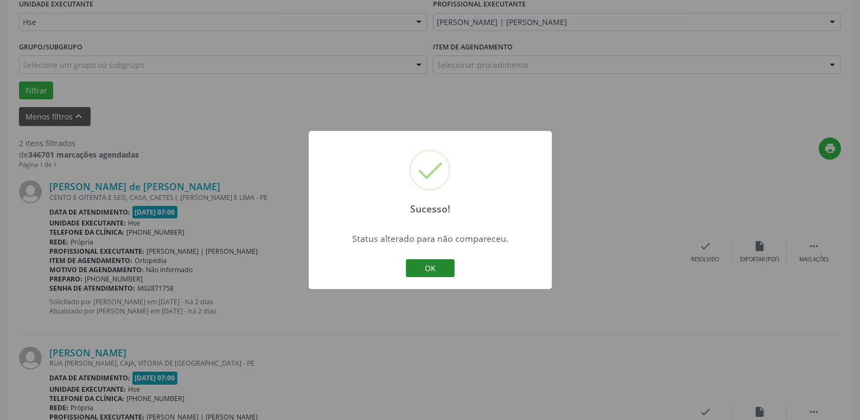
click at [430, 269] on button "OK" at bounding box center [430, 268] width 49 height 18
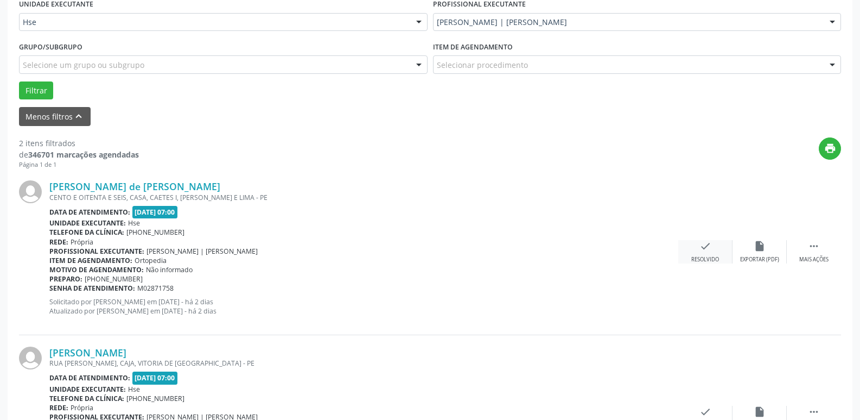
click at [713, 257] on div "Resolvido" at bounding box center [706, 260] width 28 height 8
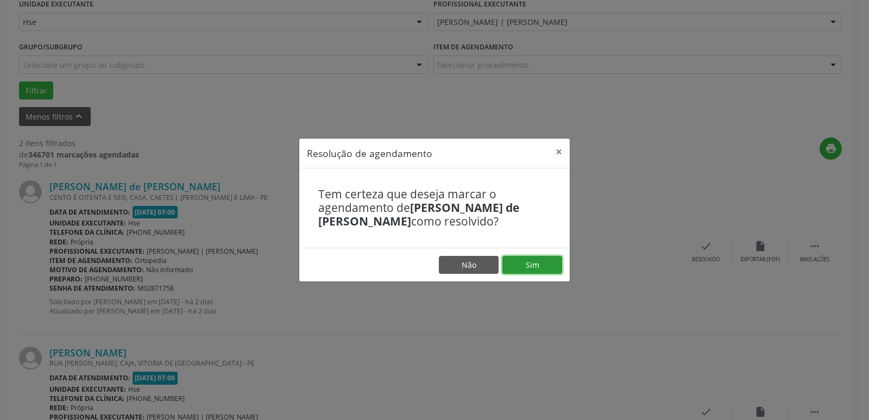
click at [534, 265] on button "Sim" at bounding box center [532, 265] width 60 height 18
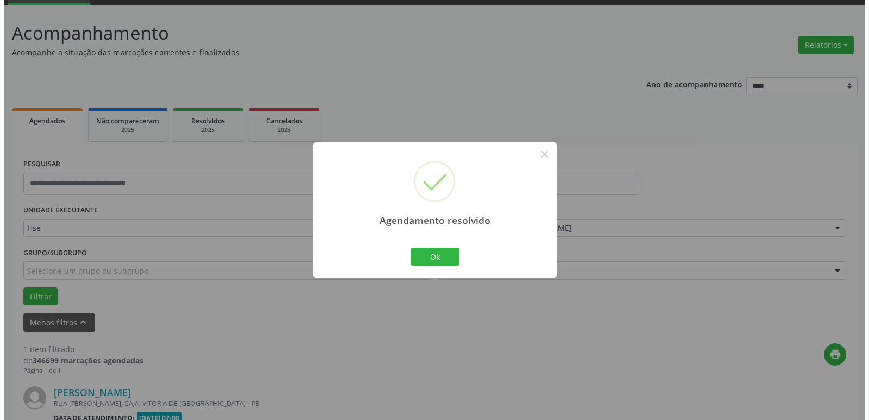
scroll to position [194, 0]
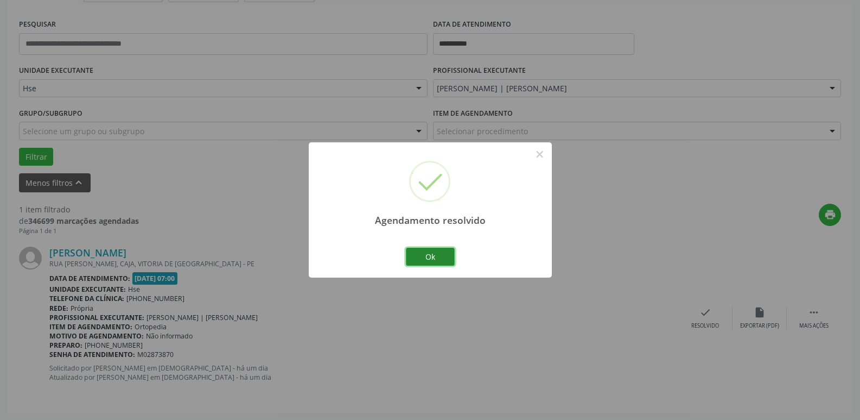
click at [416, 259] on button "Ok" at bounding box center [430, 257] width 49 height 18
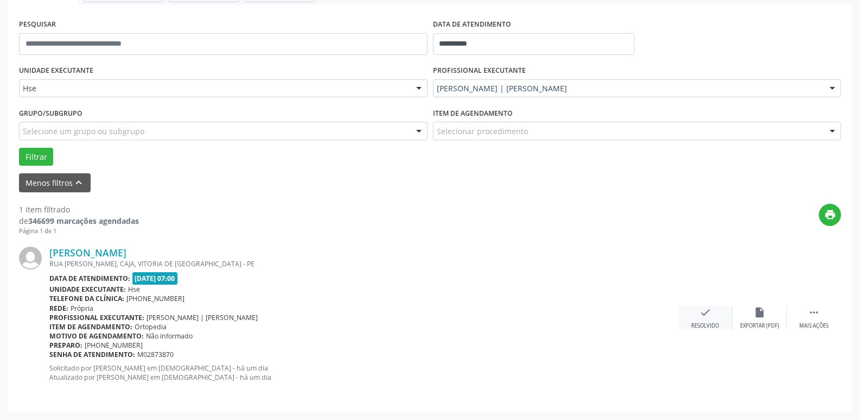
click at [702, 319] on div "check Resolvido" at bounding box center [706, 317] width 54 height 23
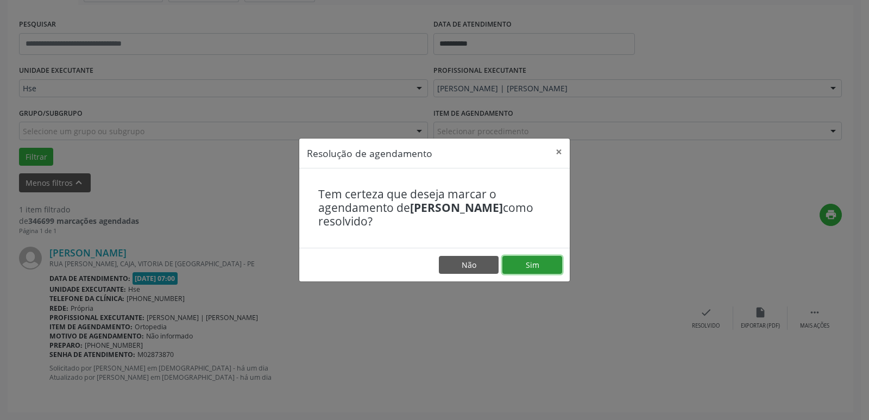
click at [508, 272] on button "Sim" at bounding box center [532, 265] width 60 height 18
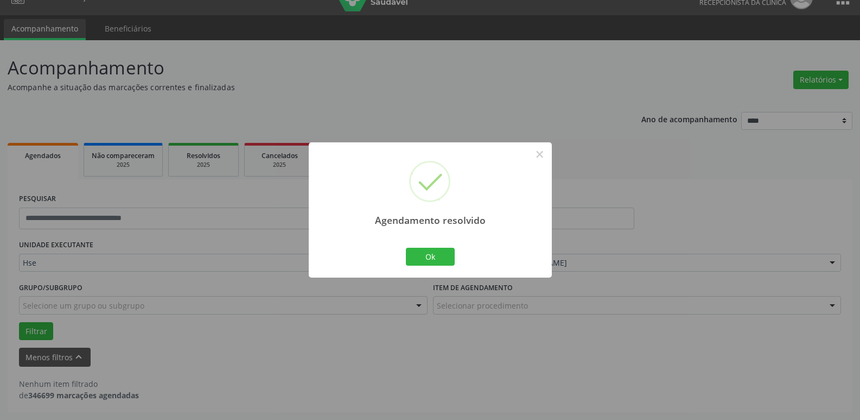
scroll to position [20, 0]
click at [424, 257] on button "Ok" at bounding box center [430, 257] width 49 height 18
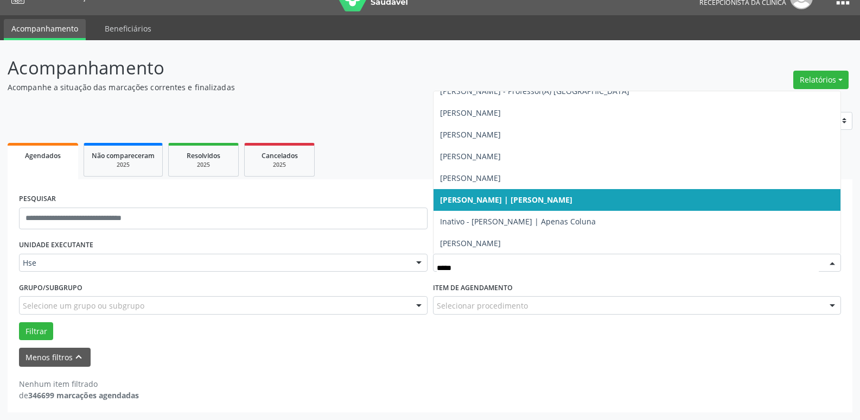
type input "******"
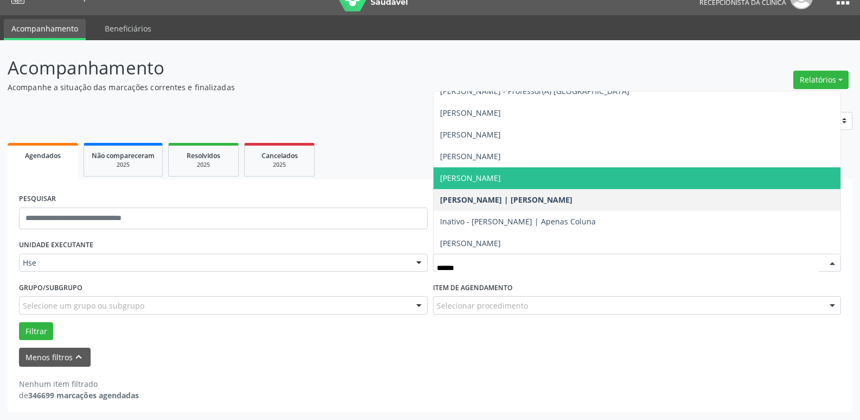
click at [501, 180] on span "[PERSON_NAME]" at bounding box center [470, 178] width 61 height 10
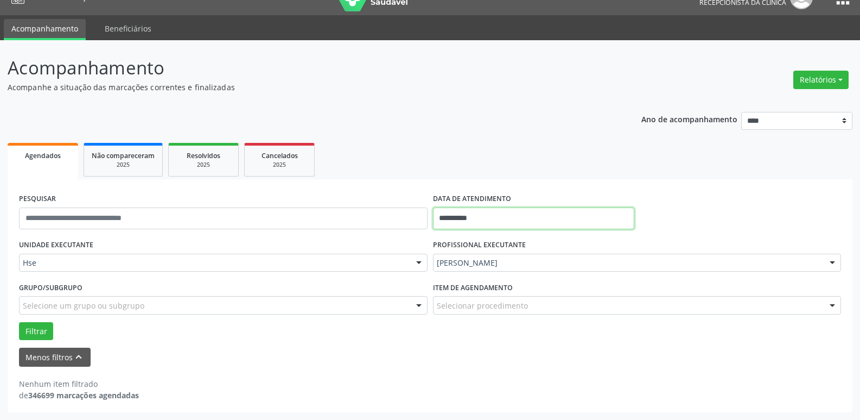
click at [496, 213] on input "**********" at bounding box center [533, 218] width 201 height 22
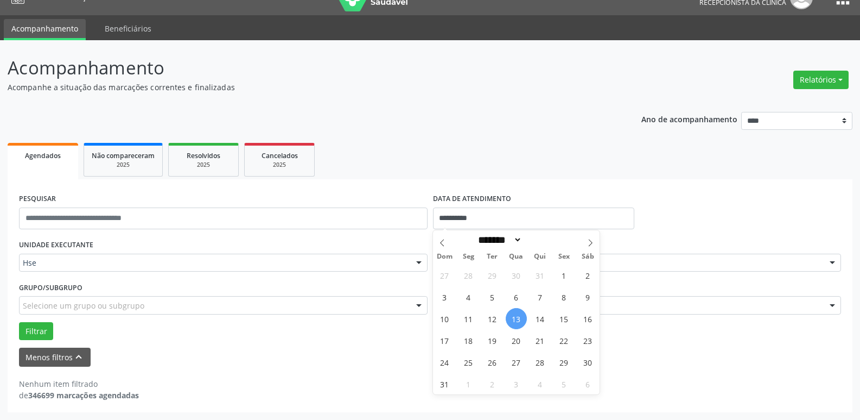
click at [515, 320] on span "13" at bounding box center [516, 318] width 21 height 21
type input "**********"
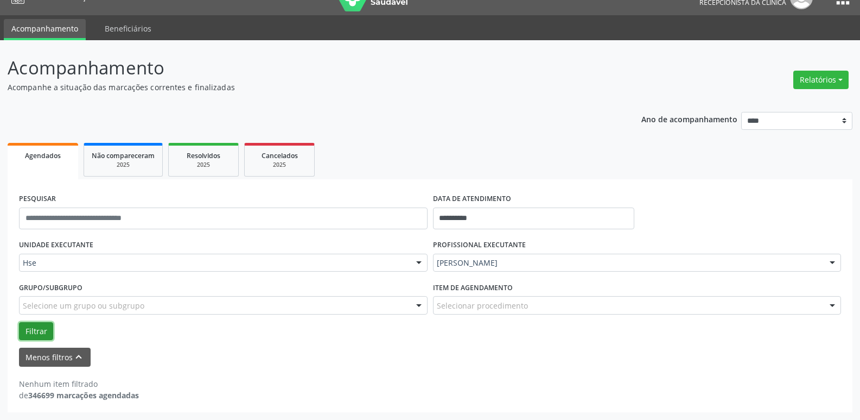
click at [30, 337] on button "Filtrar" at bounding box center [36, 331] width 34 height 18
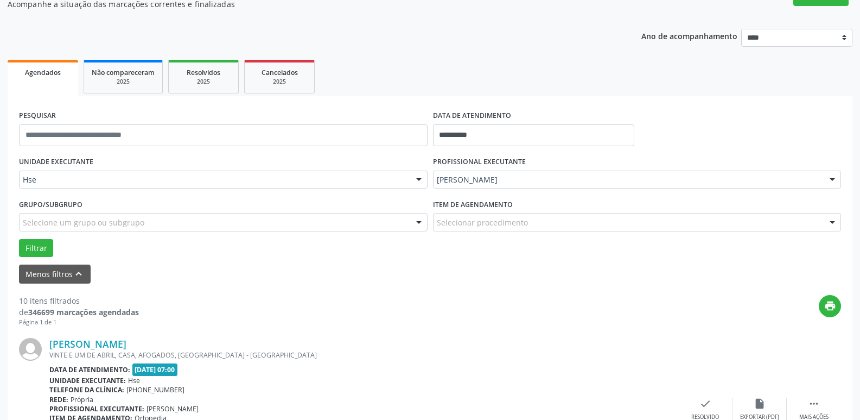
scroll to position [237, 0]
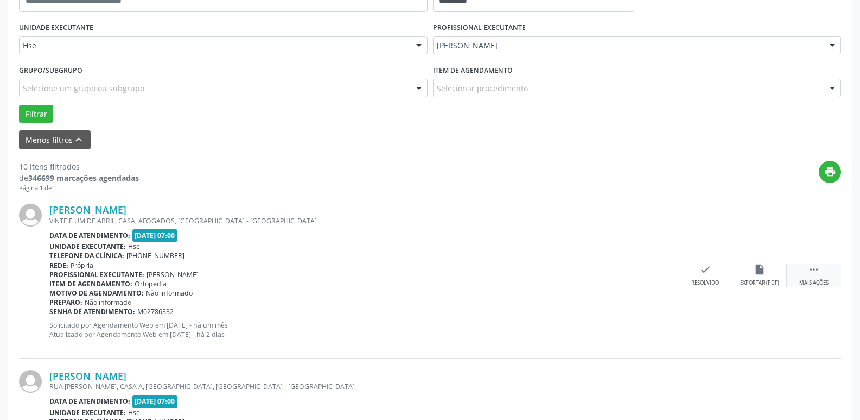
click at [823, 282] on div "Mais ações" at bounding box center [814, 283] width 29 height 8
click at [757, 276] on div "alarm_off Não compareceu" at bounding box center [760, 274] width 54 height 23
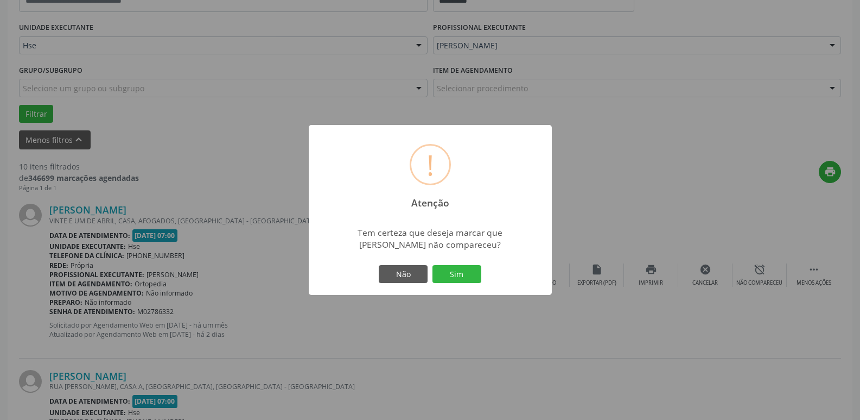
click at [451, 262] on div "! Atenção × Tem certeza que deseja marcar que Djalmir de [PERSON_NAME] não comp…" at bounding box center [430, 210] width 243 height 170
click at [451, 269] on button "Sim" at bounding box center [457, 274] width 49 height 18
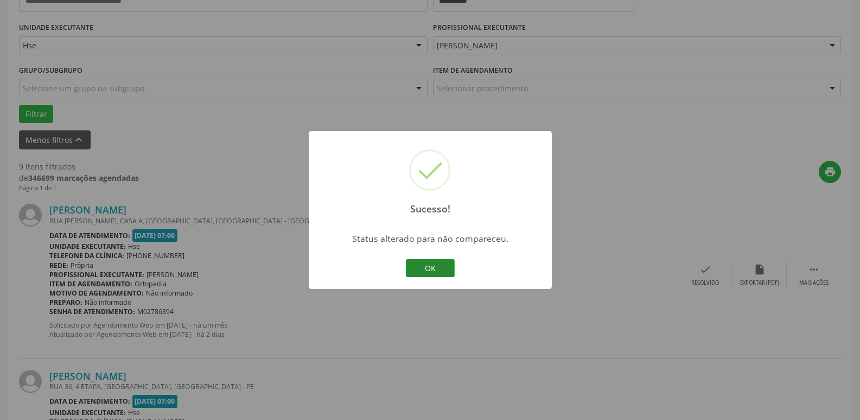
click at [433, 270] on button "OK" at bounding box center [430, 268] width 49 height 18
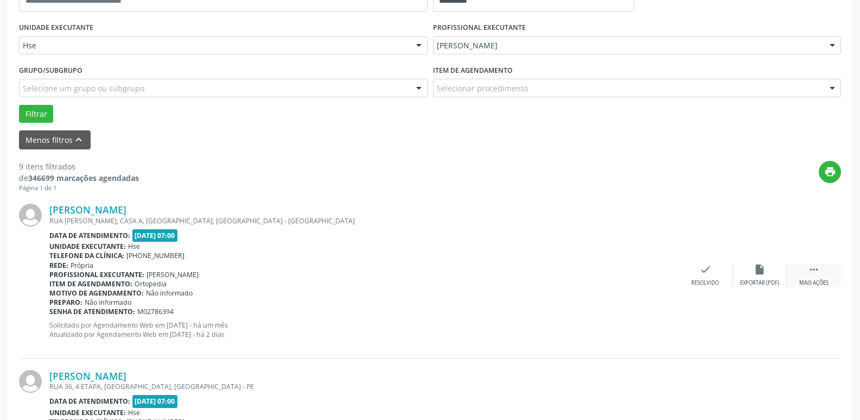
click at [806, 275] on div " Mais ações" at bounding box center [814, 274] width 54 height 23
click at [753, 274] on div "alarm_off Não compareceu" at bounding box center [760, 274] width 54 height 23
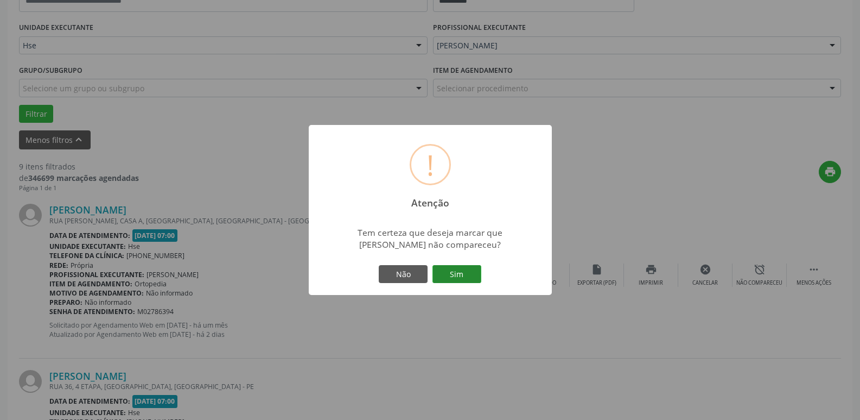
click at [456, 277] on button "Sim" at bounding box center [457, 274] width 49 height 18
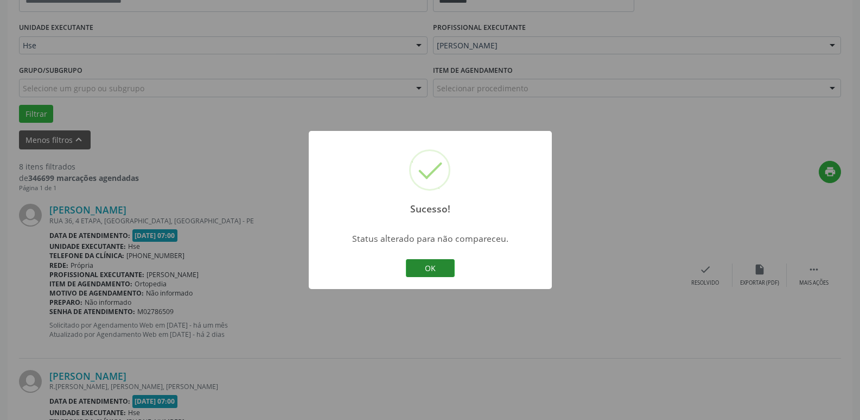
click at [429, 271] on button "OK" at bounding box center [430, 268] width 49 height 18
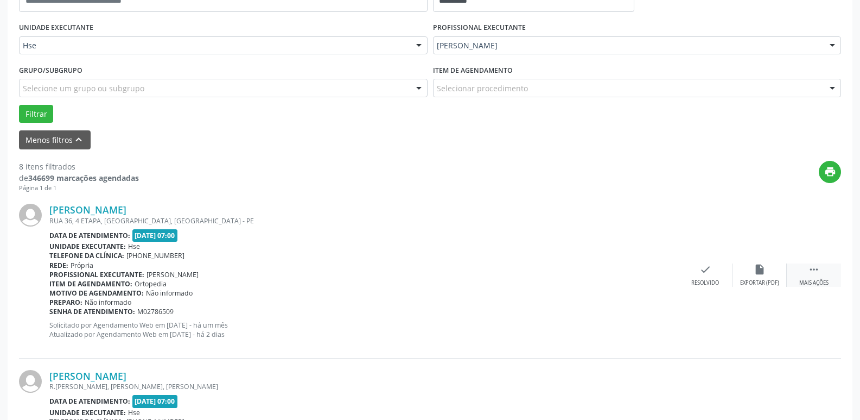
click at [821, 278] on div " Mais ações" at bounding box center [814, 274] width 54 height 23
click at [761, 274] on icon "alarm_off" at bounding box center [760, 269] width 12 height 12
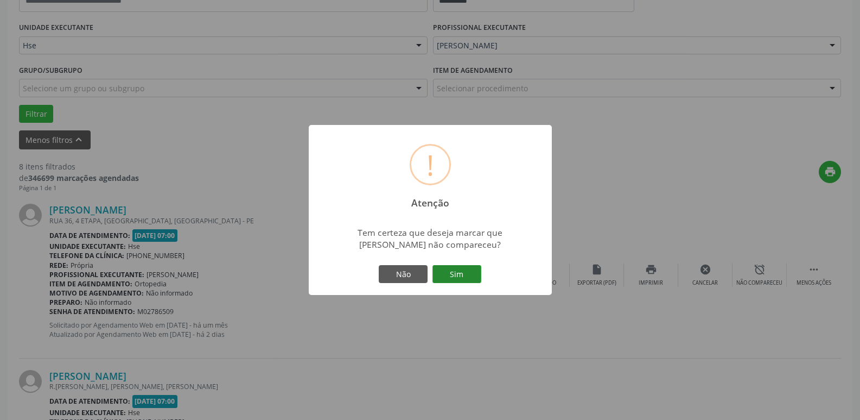
click at [453, 275] on button "Sim" at bounding box center [457, 274] width 49 height 18
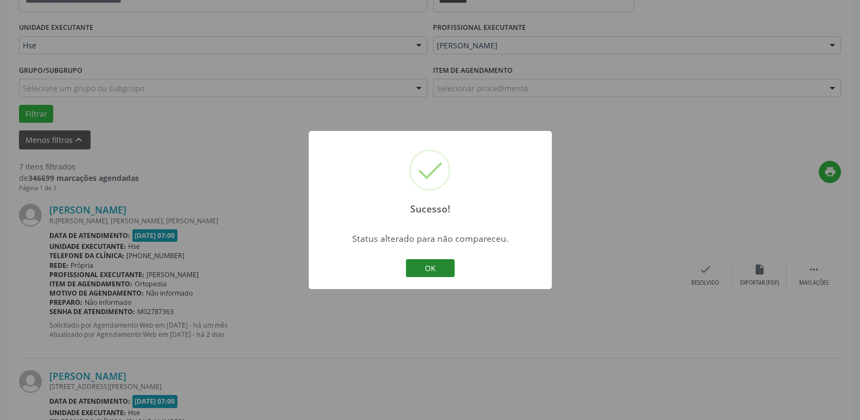
click at [443, 267] on button "OK" at bounding box center [430, 268] width 49 height 18
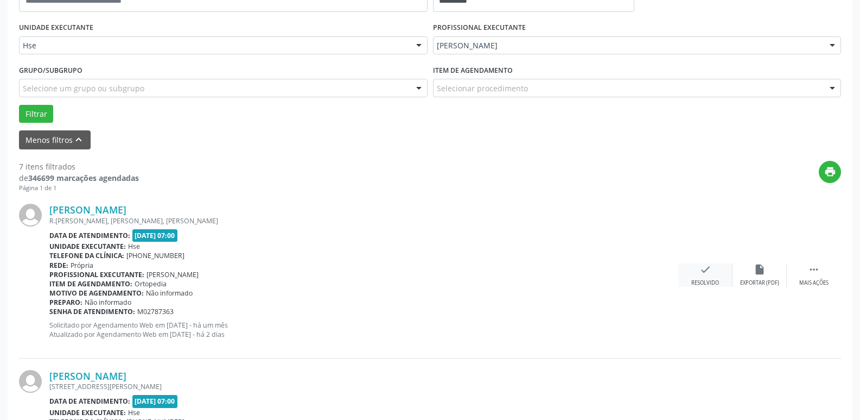
click at [702, 270] on icon "check" at bounding box center [706, 269] width 12 height 12
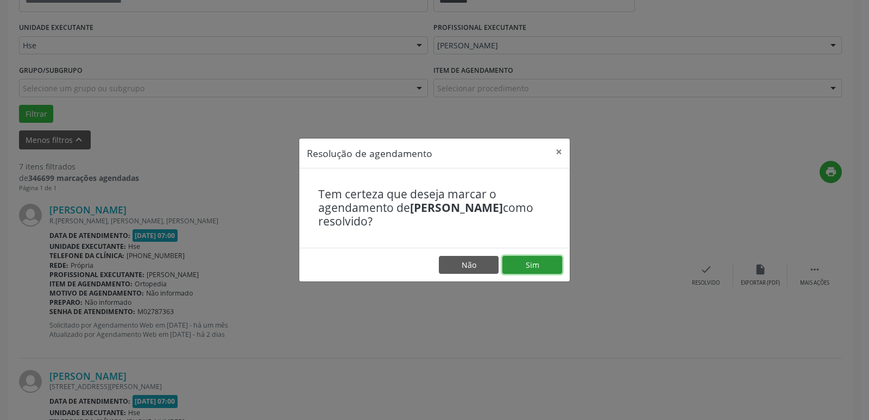
click at [540, 270] on button "Sim" at bounding box center [532, 265] width 60 height 18
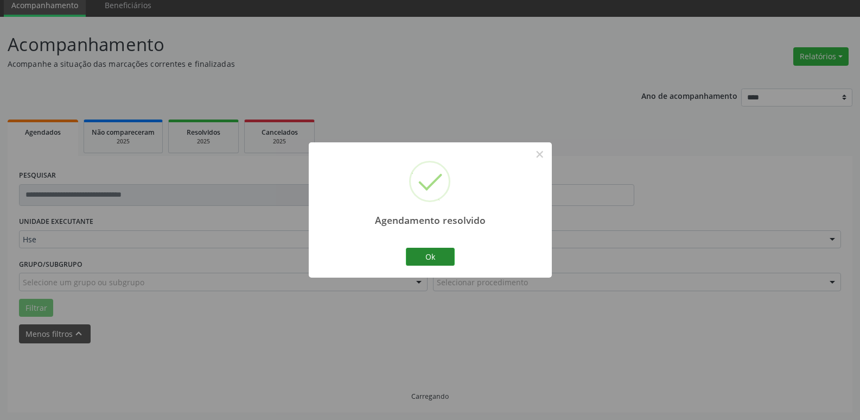
scroll to position [54, 0]
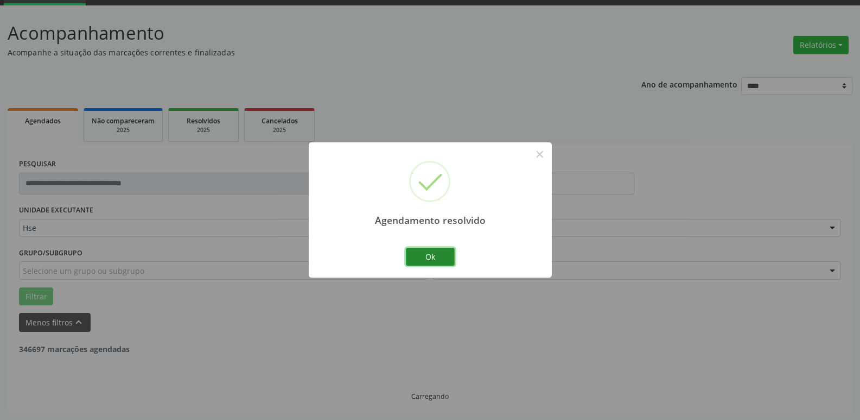
click at [444, 262] on button "Ok" at bounding box center [430, 257] width 49 height 18
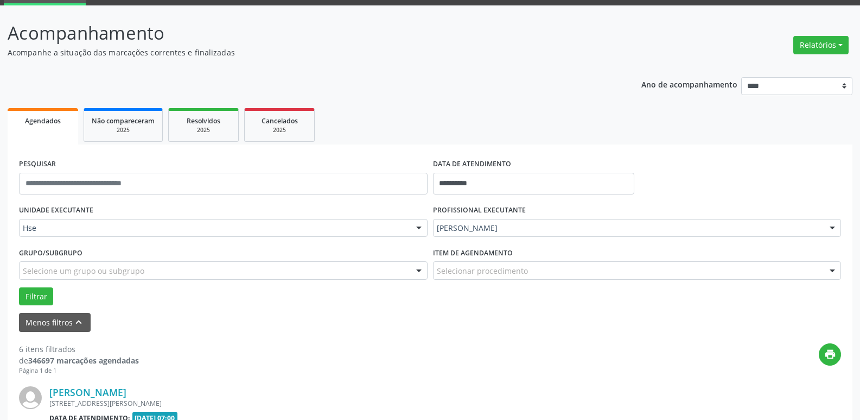
scroll to position [217, 0]
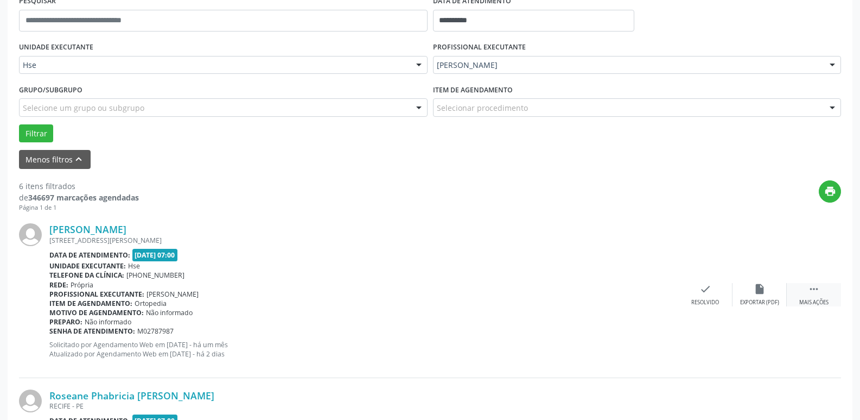
click at [821, 288] on div " Mais ações" at bounding box center [814, 294] width 54 height 23
click at [758, 296] on div "alarm_off Não compareceu" at bounding box center [760, 294] width 54 height 23
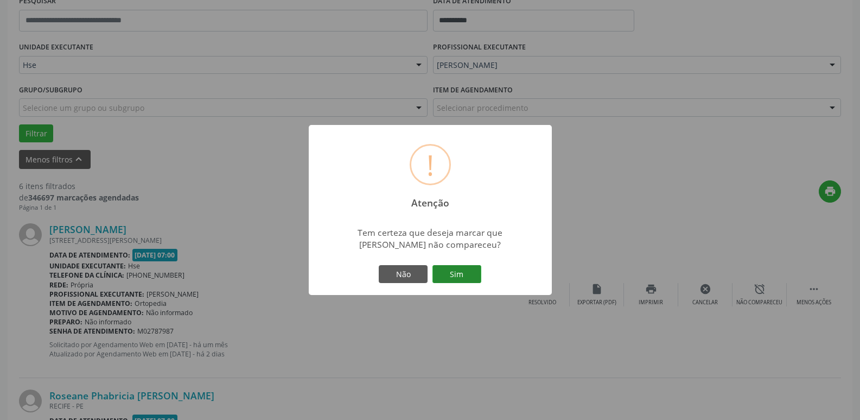
click at [467, 274] on button "Sim" at bounding box center [457, 274] width 49 height 18
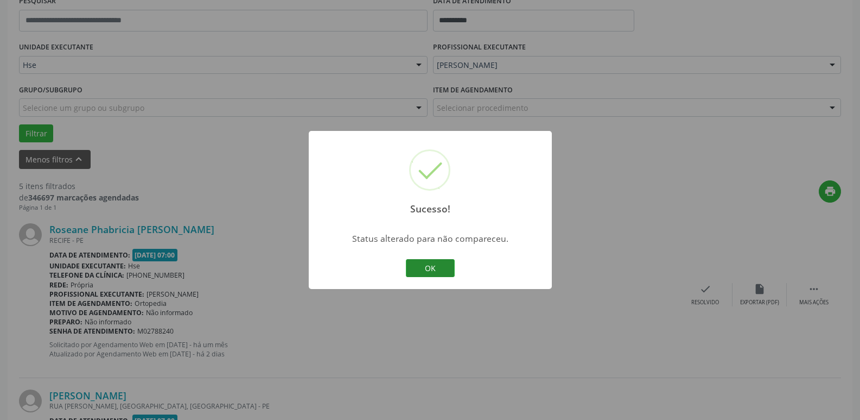
click at [440, 268] on button "OK" at bounding box center [430, 268] width 49 height 18
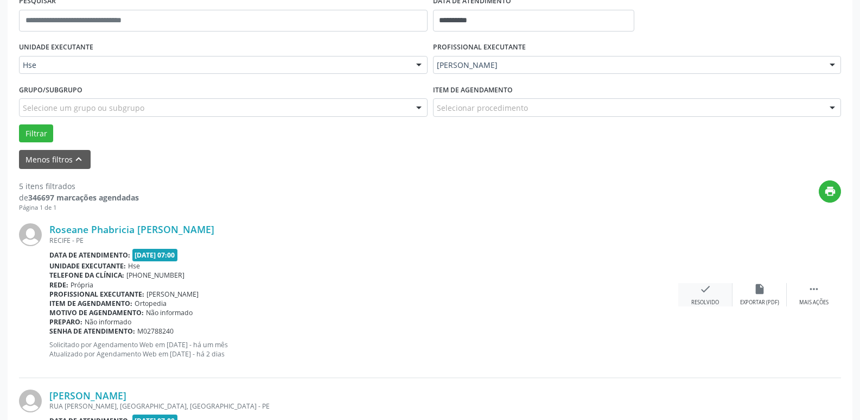
click at [708, 299] on div "Resolvido" at bounding box center [706, 303] width 28 height 8
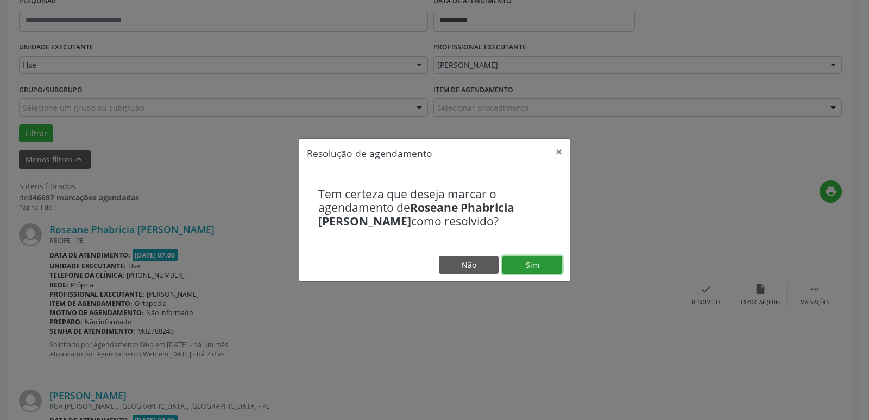
click at [544, 265] on button "Sim" at bounding box center [532, 265] width 60 height 18
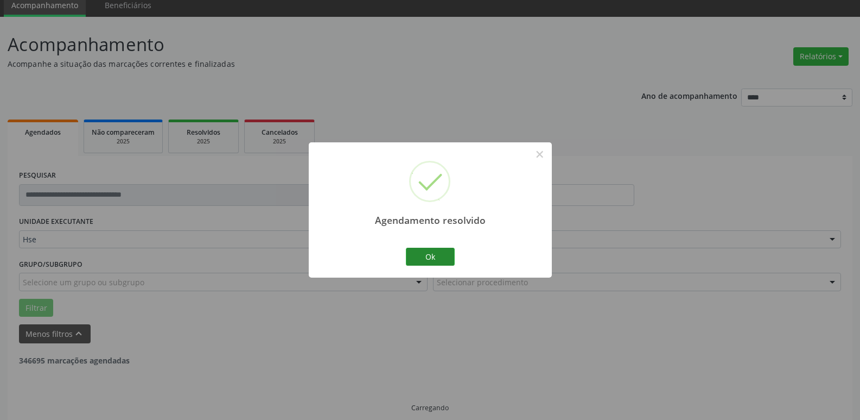
scroll to position [54, 0]
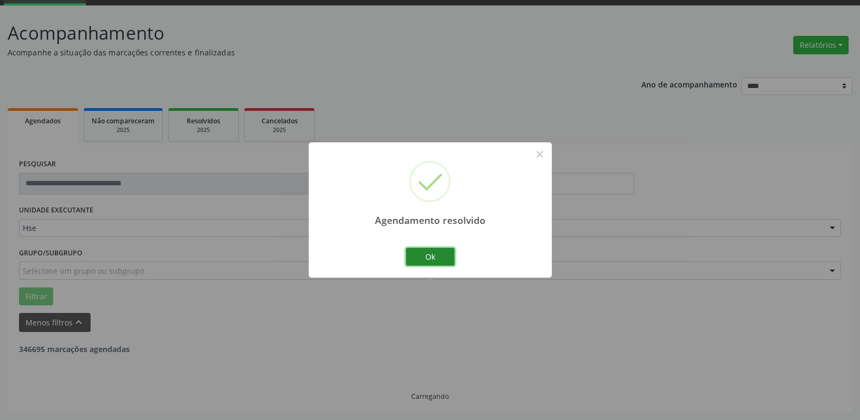
click at [427, 257] on button "Ok" at bounding box center [430, 257] width 49 height 18
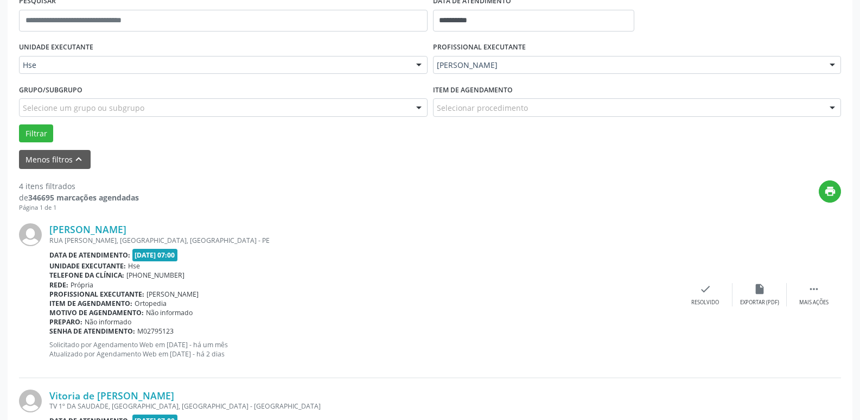
scroll to position [326, 0]
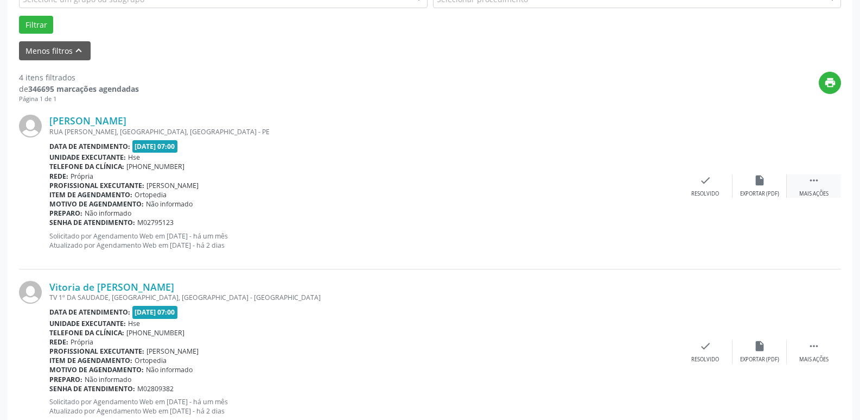
click at [826, 183] on div " Mais ações" at bounding box center [814, 185] width 54 height 23
click at [754, 185] on icon "alarm_off" at bounding box center [760, 180] width 12 height 12
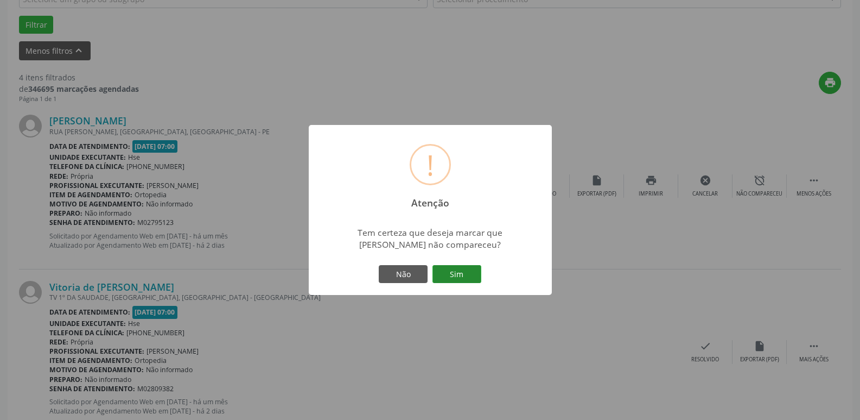
click at [455, 276] on button "Sim" at bounding box center [457, 274] width 49 height 18
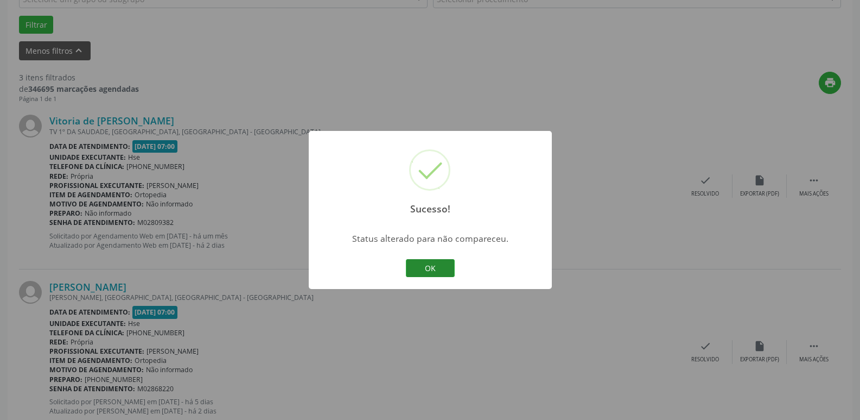
click at [433, 263] on button "OK" at bounding box center [430, 268] width 49 height 18
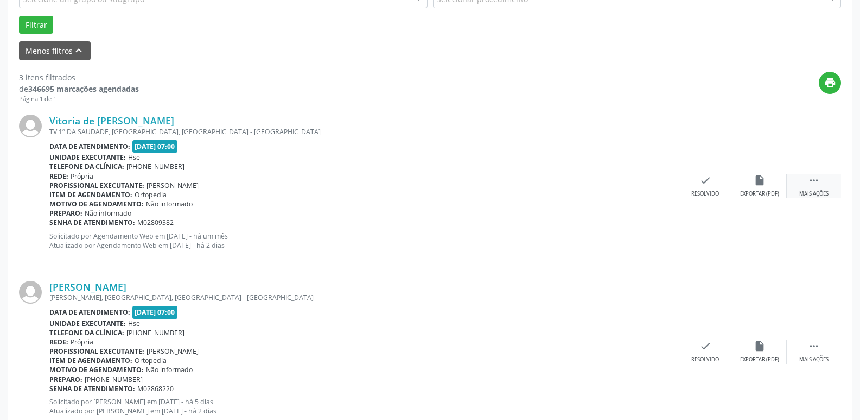
click at [814, 180] on icon "" at bounding box center [814, 180] width 12 height 12
click at [753, 192] on div "Não compareceu" at bounding box center [760, 194] width 46 height 8
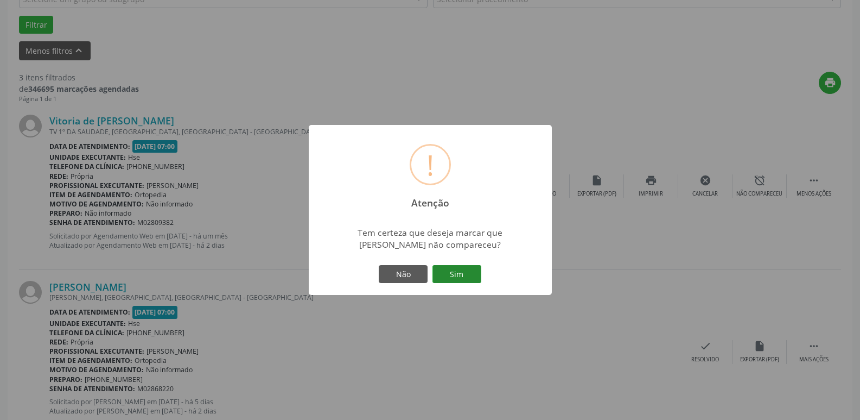
click at [465, 275] on button "Sim" at bounding box center [457, 274] width 49 height 18
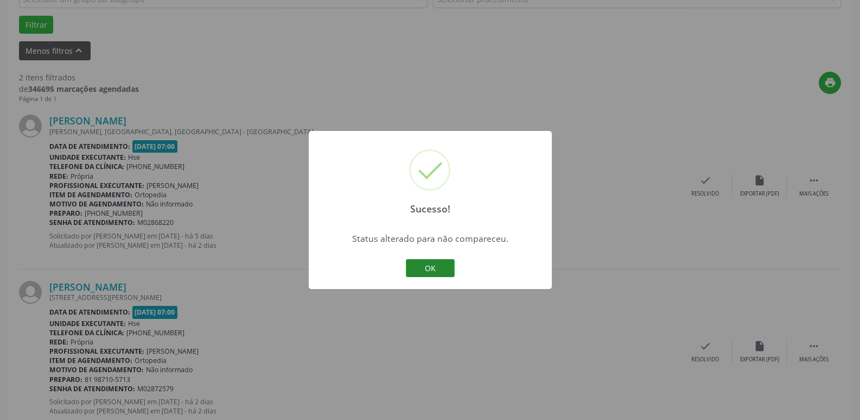
click at [436, 263] on button "OK" at bounding box center [430, 268] width 49 height 18
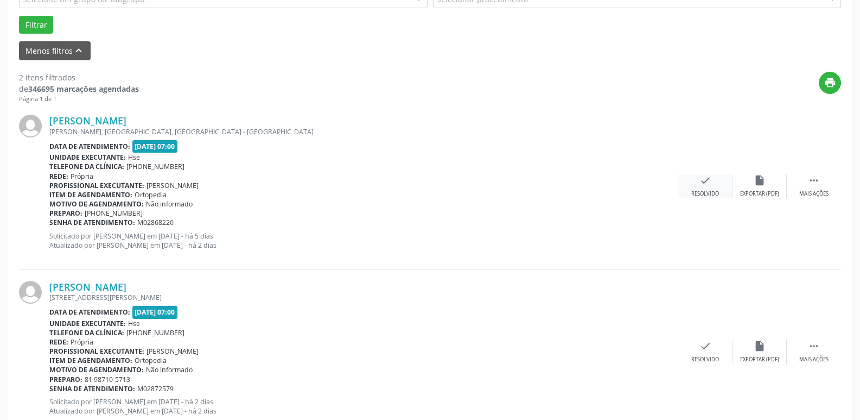
click at [708, 185] on icon "check" at bounding box center [706, 180] width 12 height 12
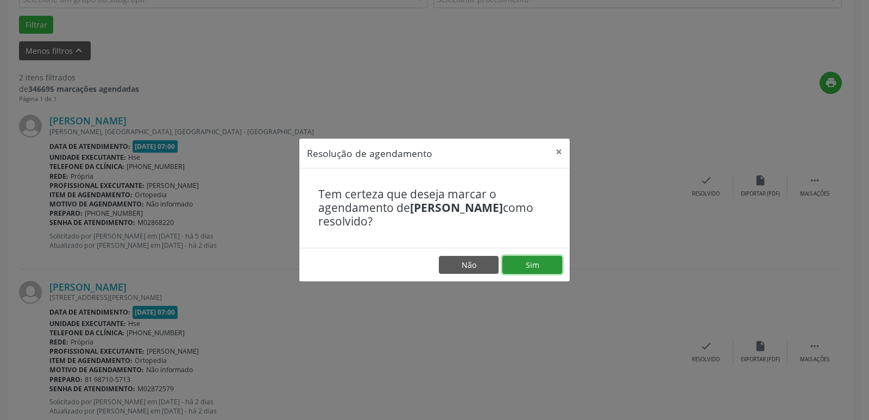
click at [547, 264] on button "Sim" at bounding box center [532, 265] width 60 height 18
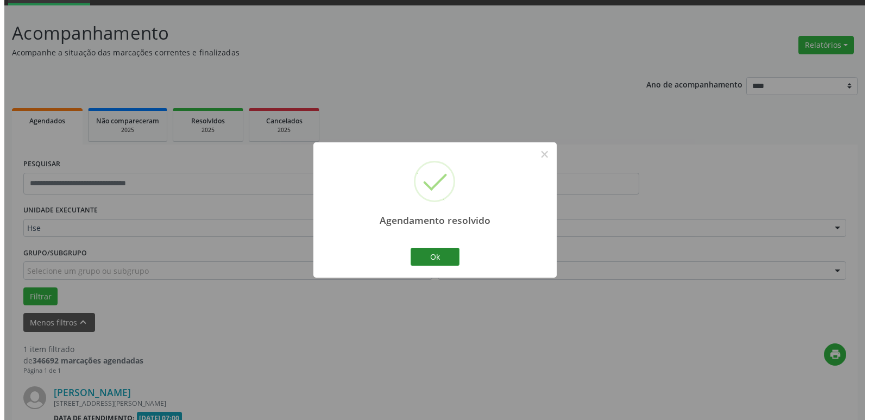
scroll to position [194, 0]
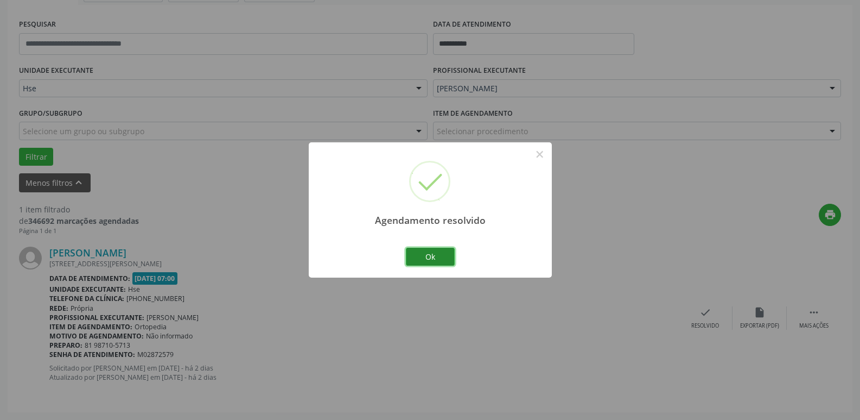
click at [435, 257] on button "Ok" at bounding box center [430, 257] width 49 height 18
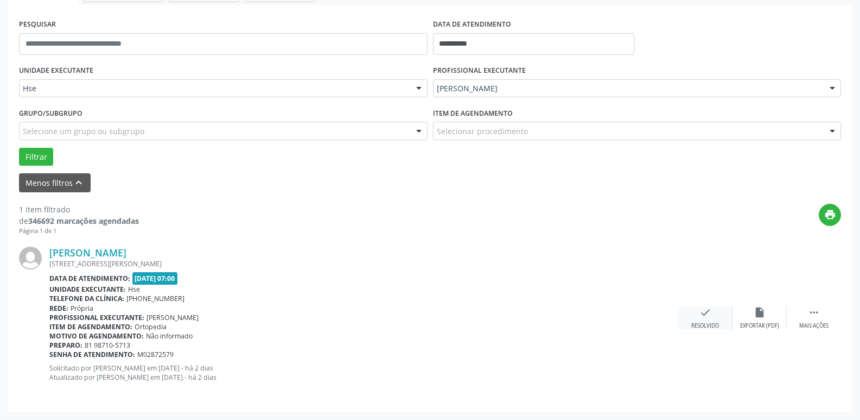
click at [713, 321] on div "check Resolvido" at bounding box center [706, 317] width 54 height 23
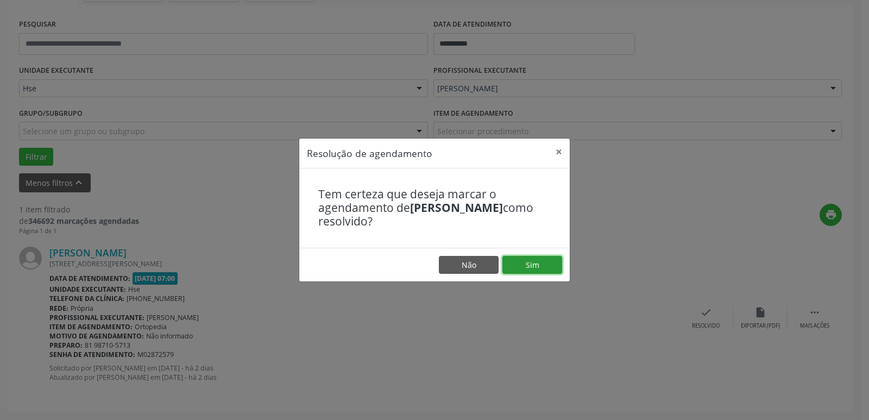
click at [539, 261] on button "Sim" at bounding box center [532, 265] width 60 height 18
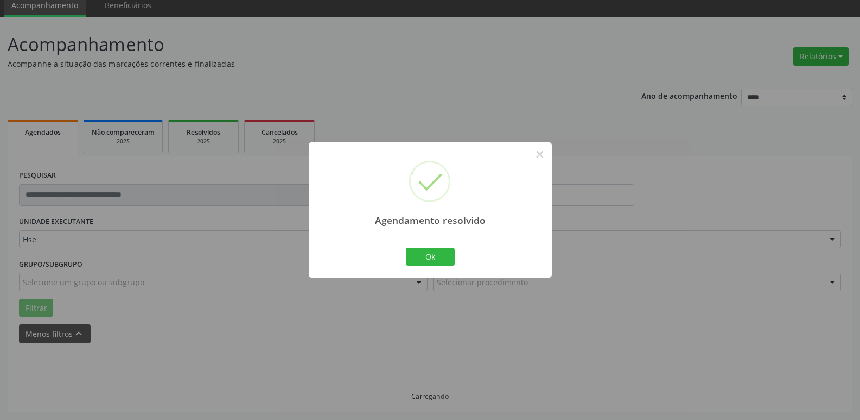
scroll to position [20, 0]
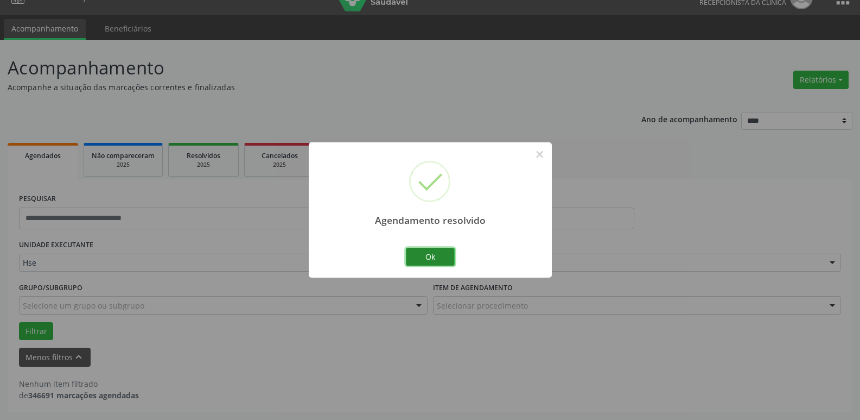
click at [432, 257] on button "Ok" at bounding box center [430, 257] width 49 height 18
